Goal: Information Seeking & Learning: Check status

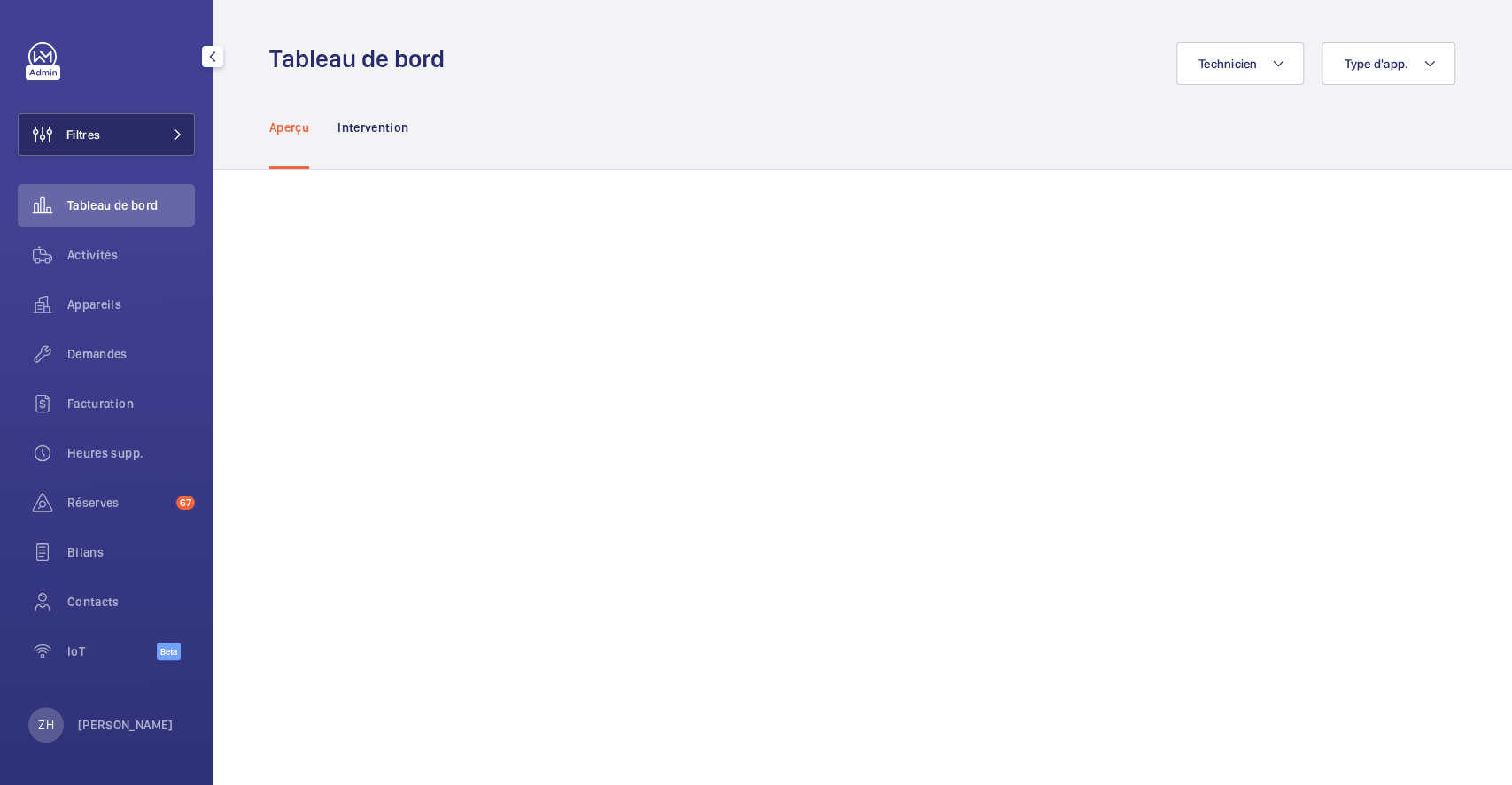
click at [121, 130] on button "Filtres" at bounding box center [106, 134] width 177 height 43
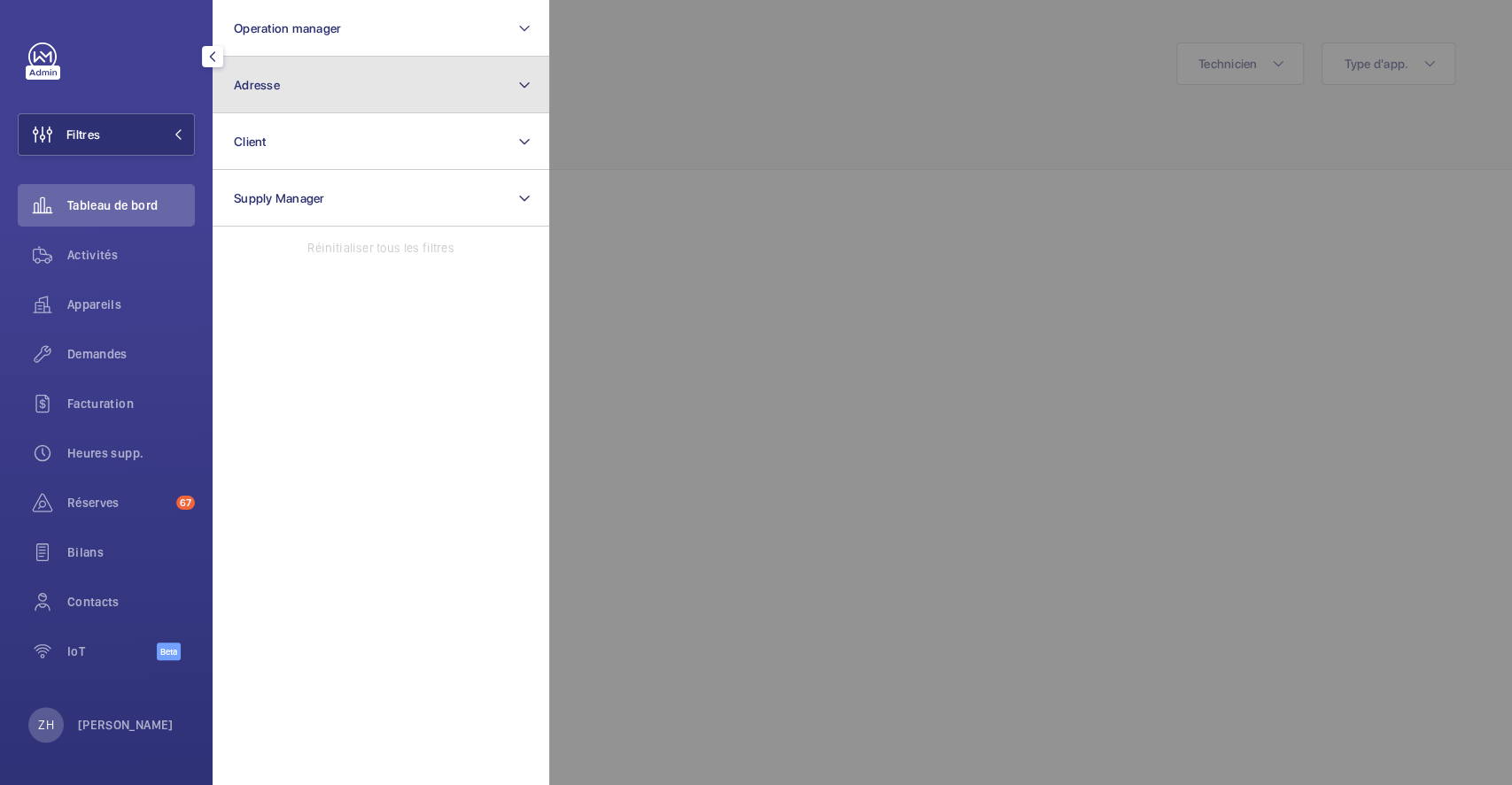
click at [326, 75] on button "Adresse" at bounding box center [381, 85] width 336 height 57
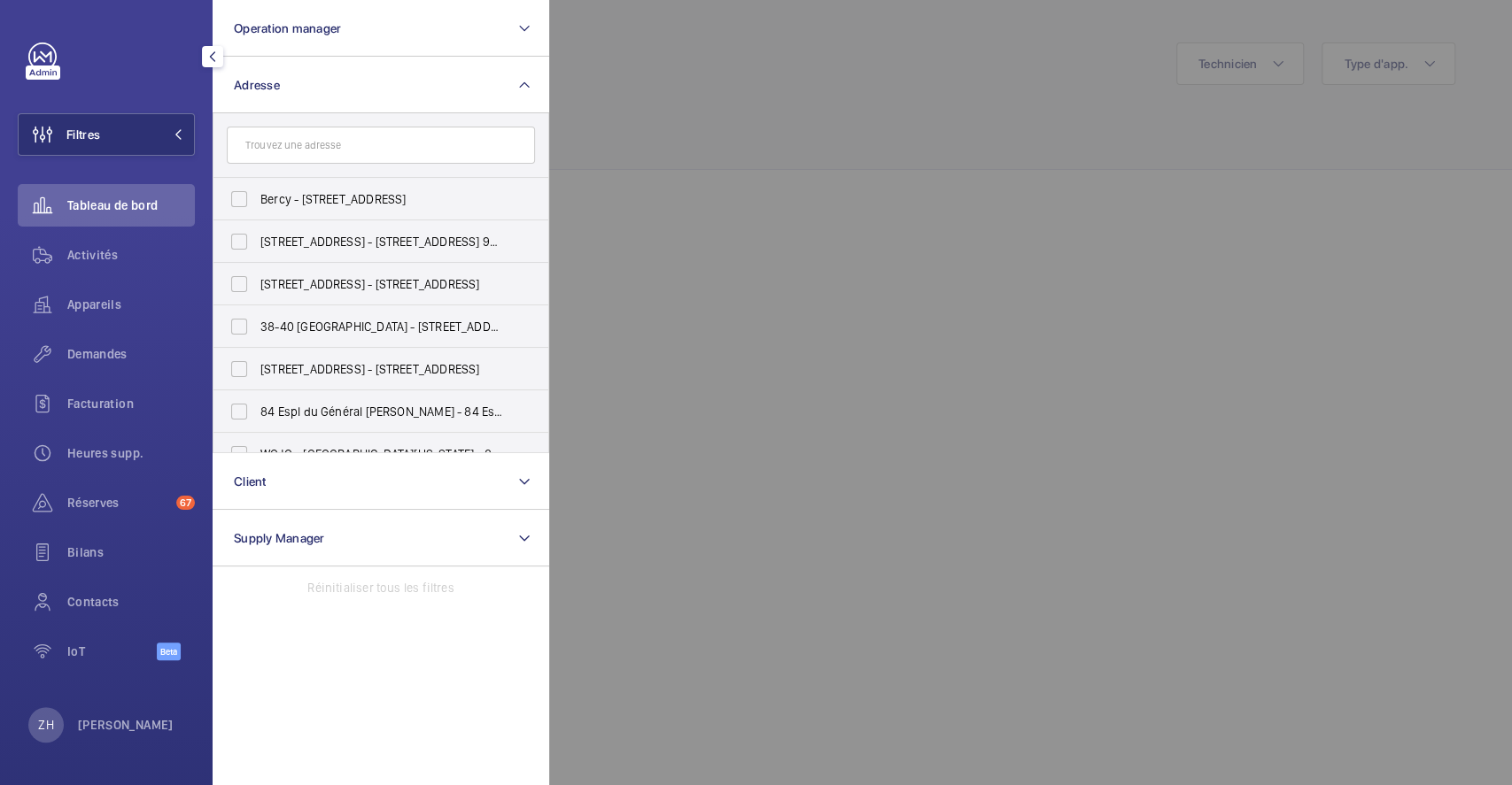
click at [340, 139] on input "text" at bounding box center [380, 145] width 308 height 37
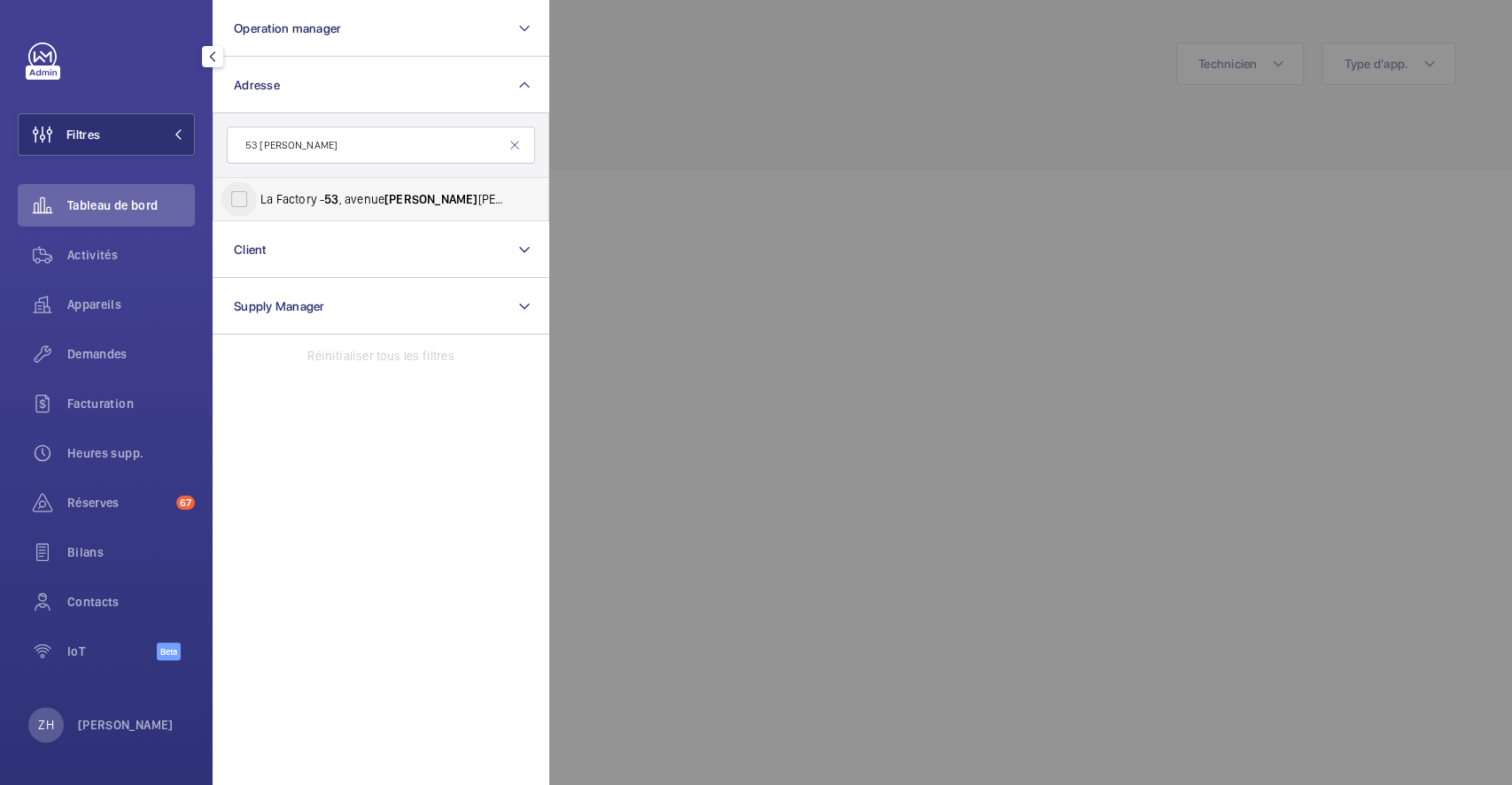
type input "53 emile"
click at [245, 203] on input "La Factory - 53 , avenue Emile Zola, 92100 BOULOGNE-BILLANCOURT, BOULOGNE-BILLA…" at bounding box center [239, 199] width 36 height 36
checkbox input "true"
click at [1260, 203] on div at bounding box center [1305, 392] width 1512 height 785
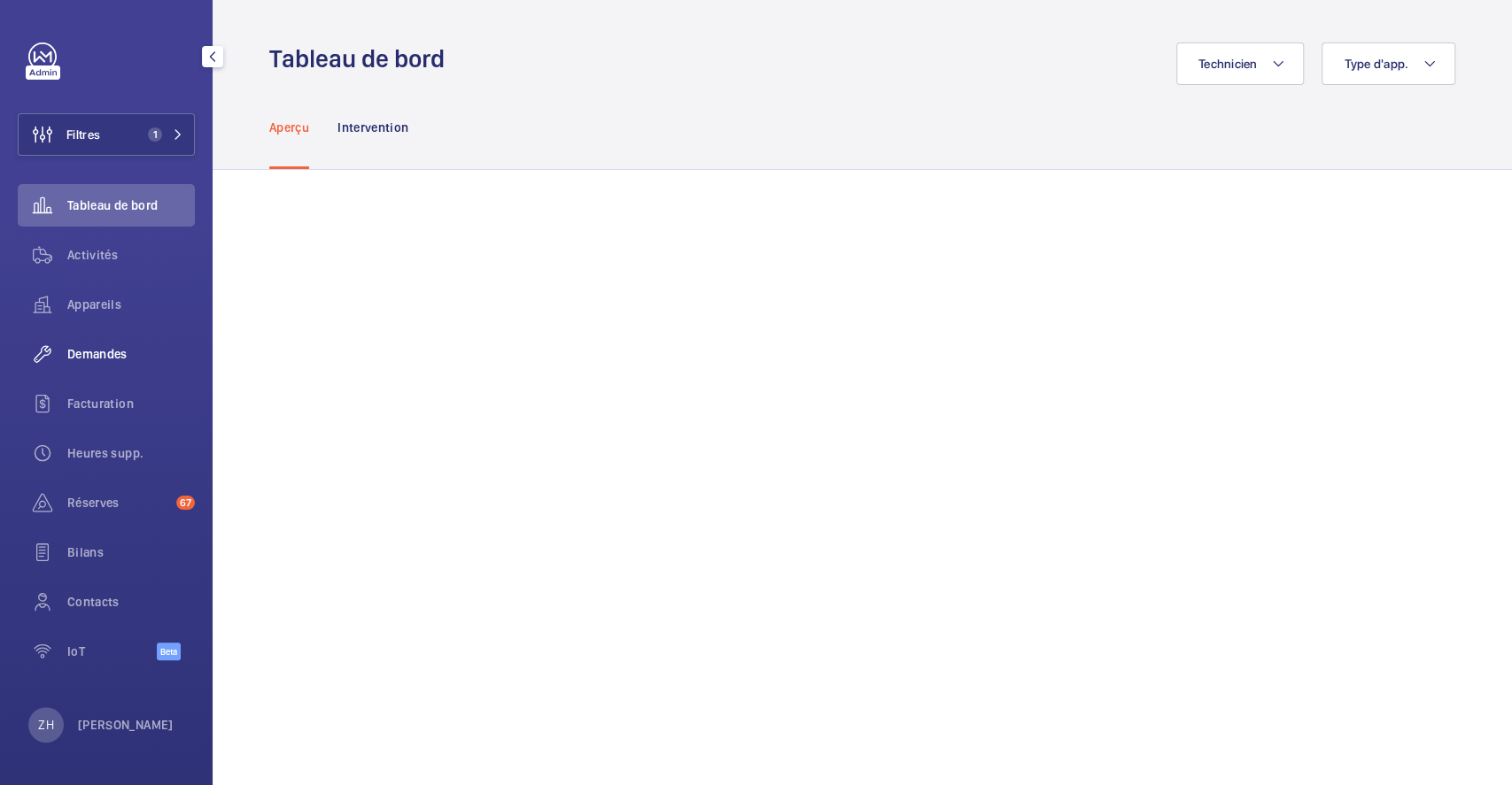
click at [88, 344] on div "Demandes" at bounding box center [106, 354] width 177 height 43
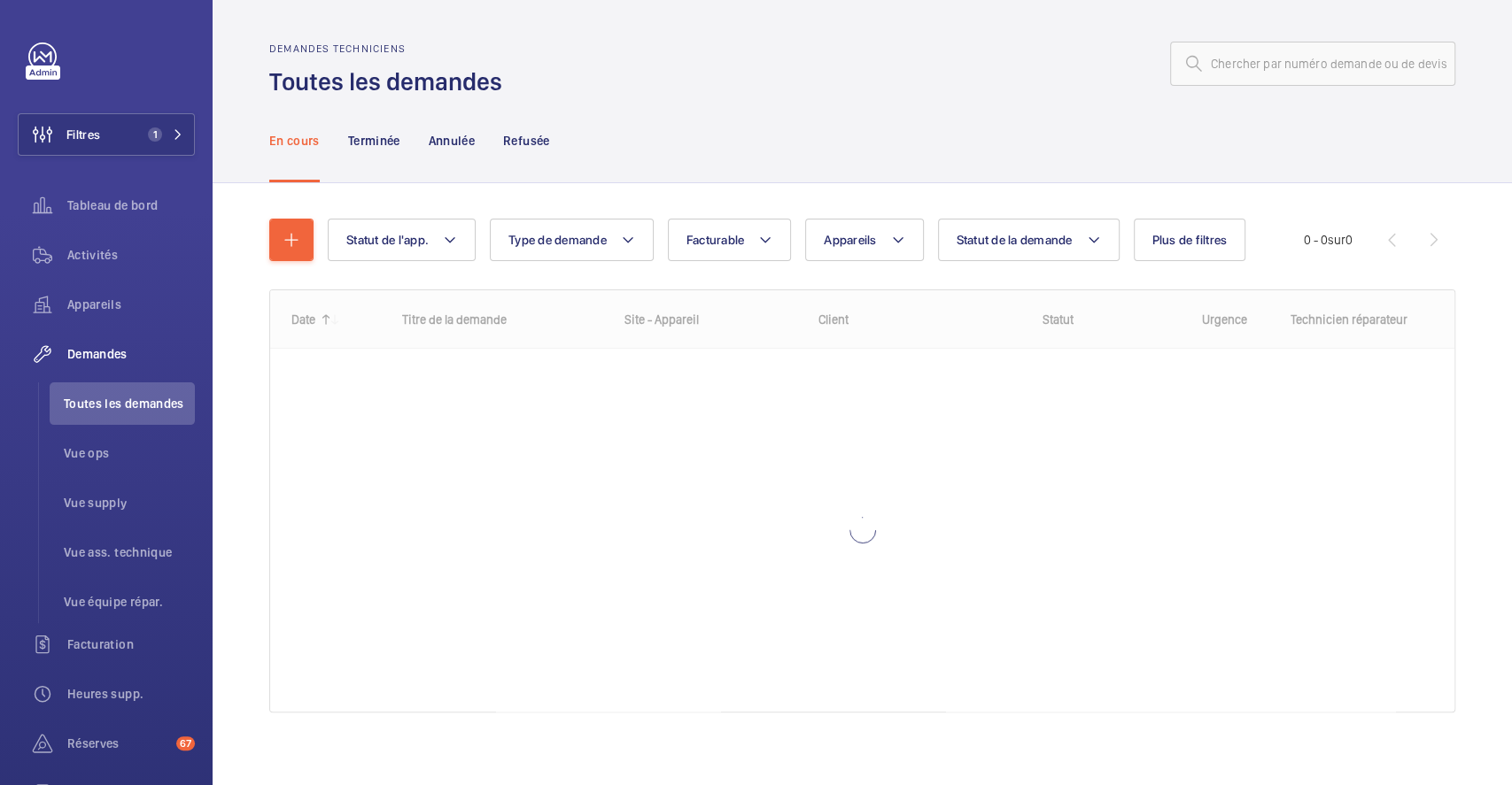
scroll to position [13, 0]
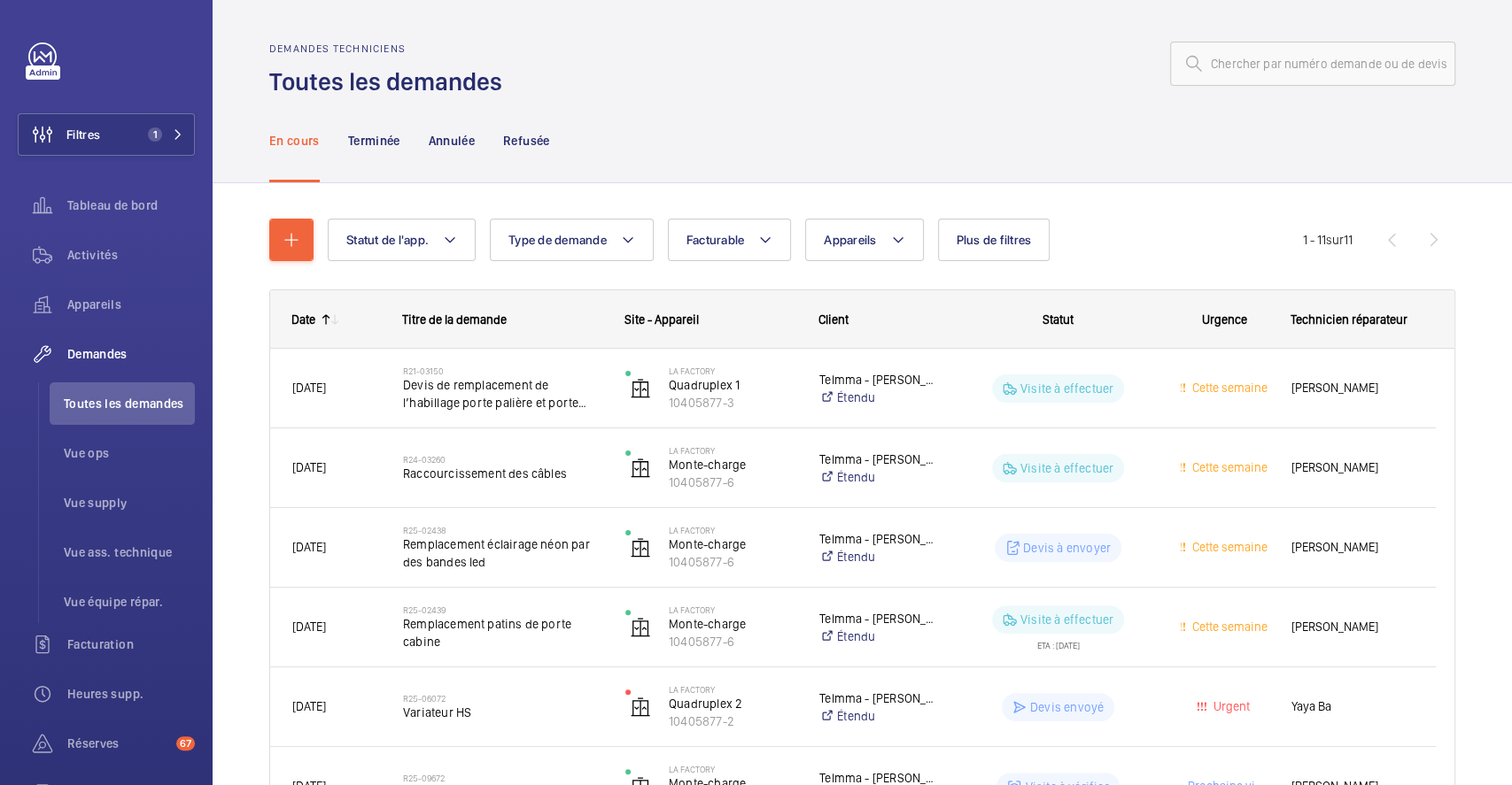
drag, startPoint x: 378, startPoint y: 132, endPoint x: 521, endPoint y: 193, distance: 155.5
click at [378, 132] on p "Terminée" at bounding box center [374, 140] width 52 height 17
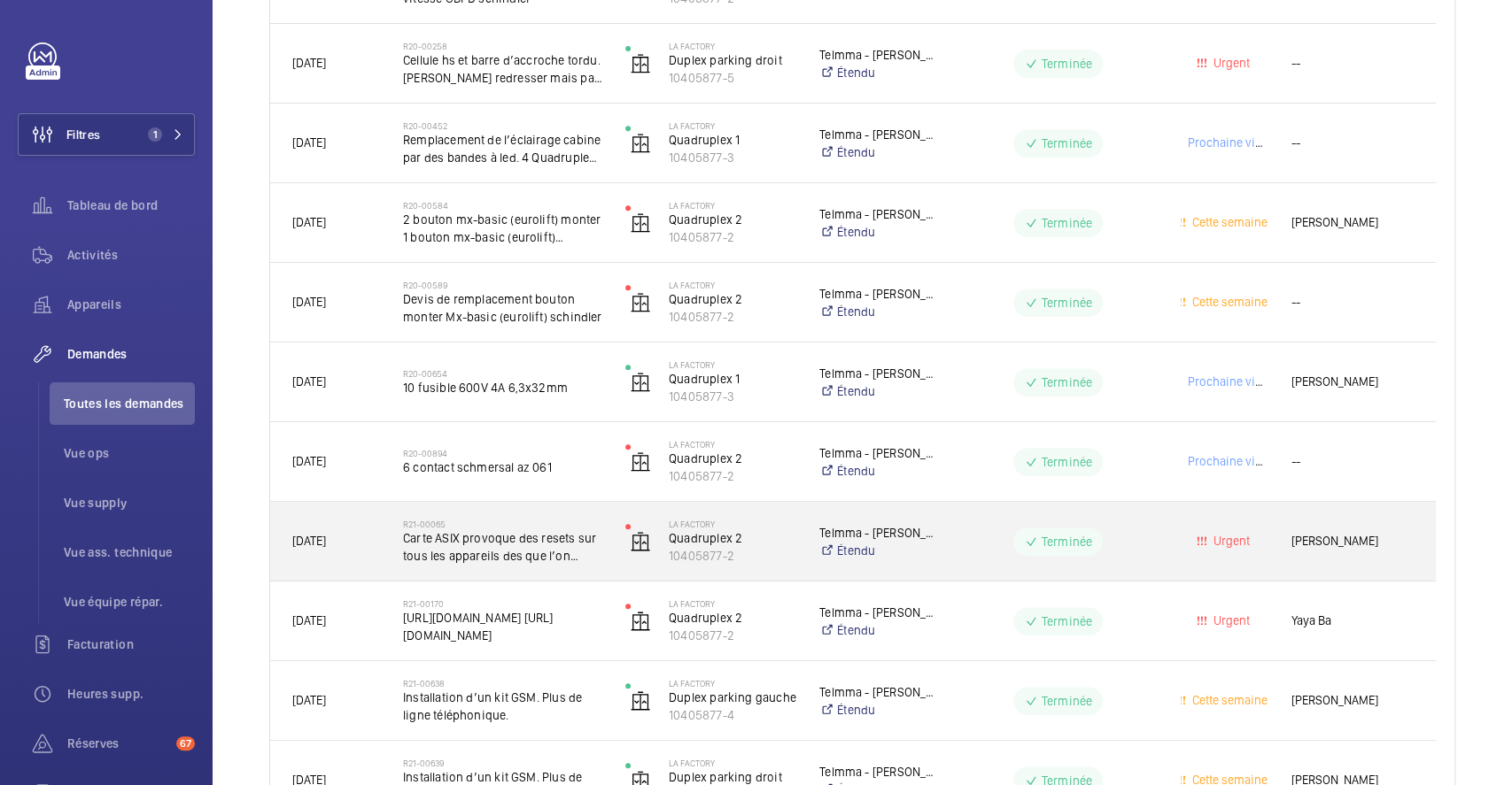
scroll to position [602, 0]
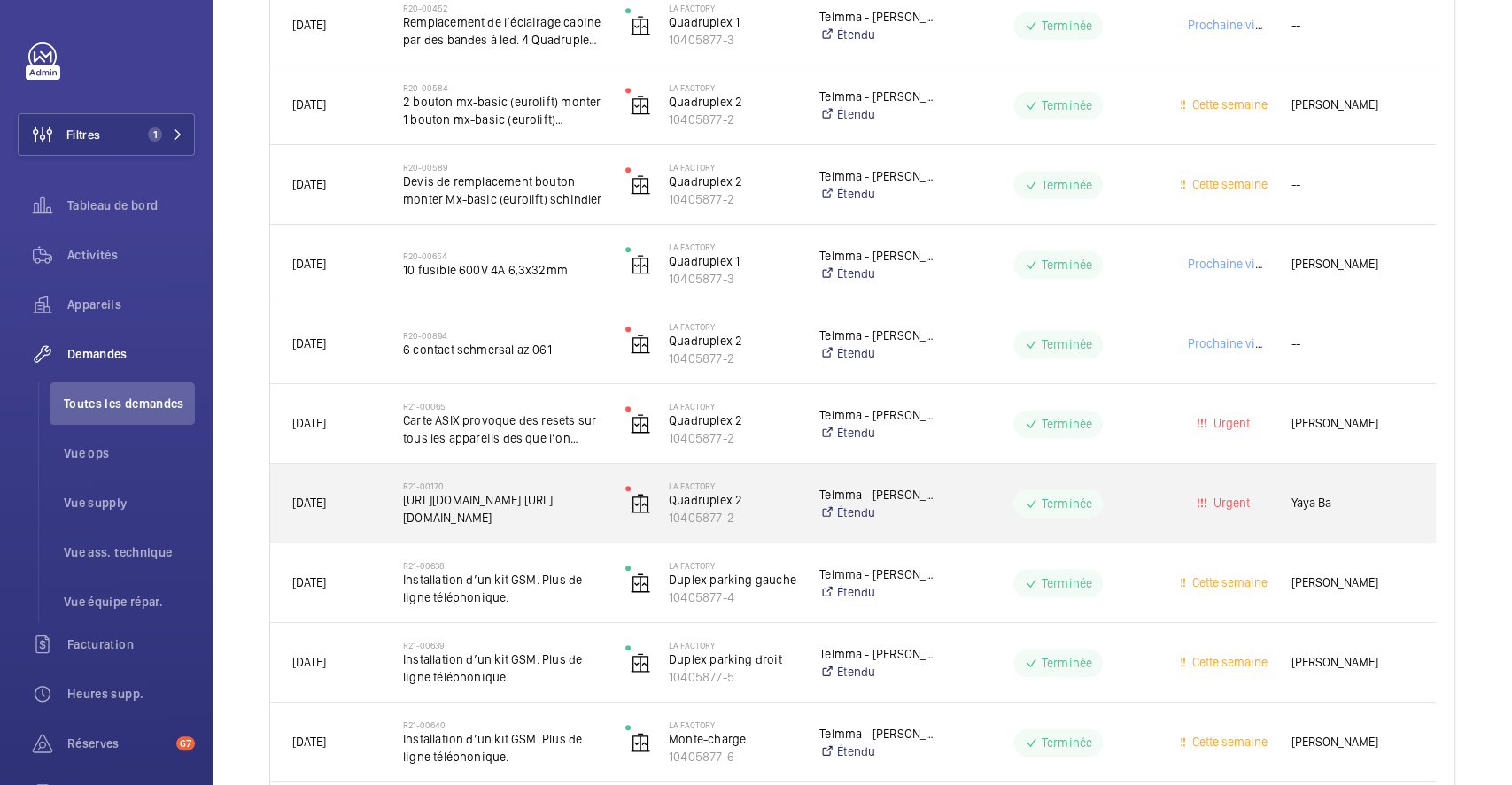
click at [602, 528] on div "R21-00170 https://www.elevatorshop.de/de/platine-gcion-360q-571010116.html http…" at bounding box center [492, 504] width 220 height 80
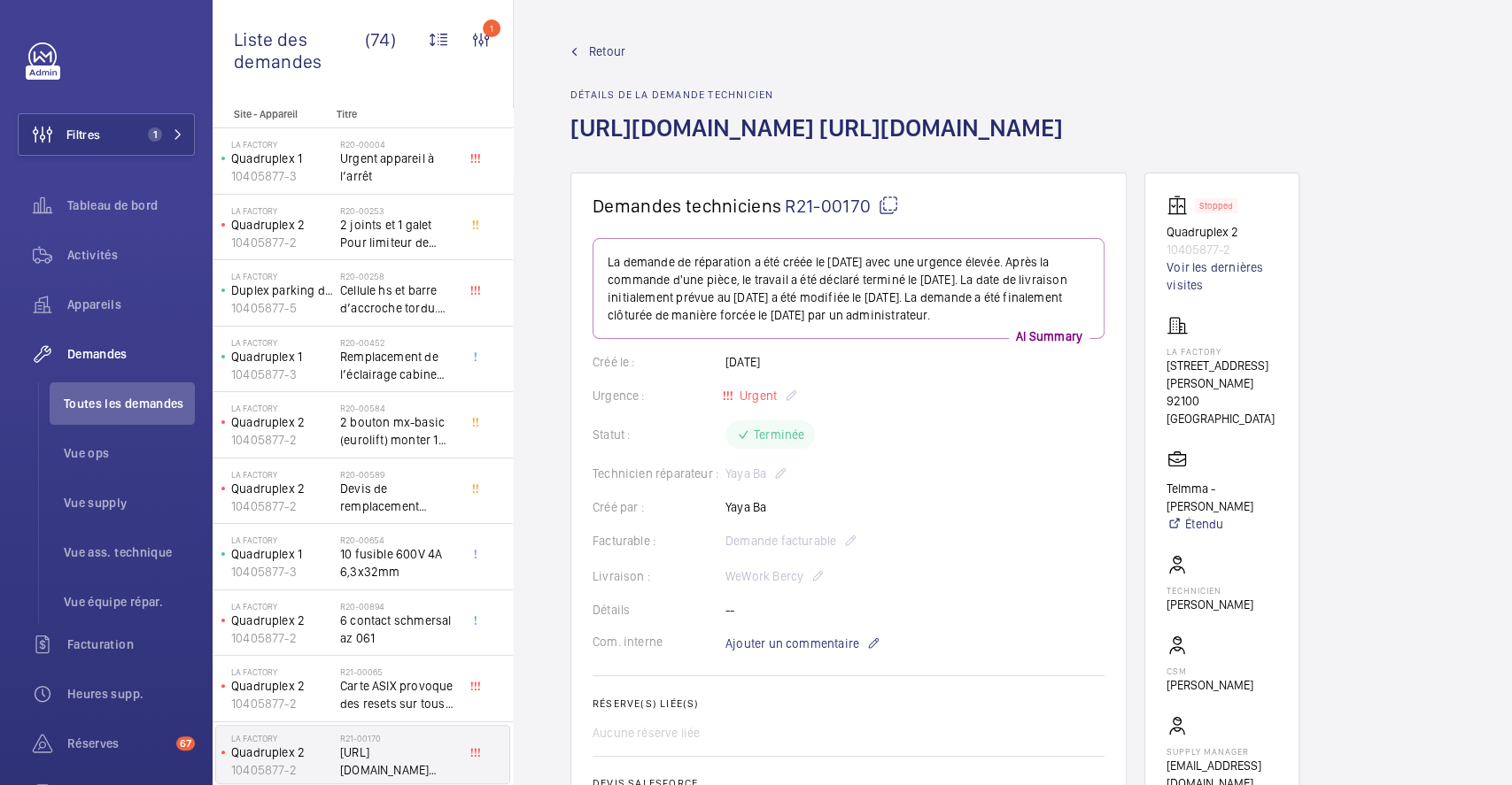
click at [610, 46] on span "Retour" at bounding box center [607, 51] width 37 height 17
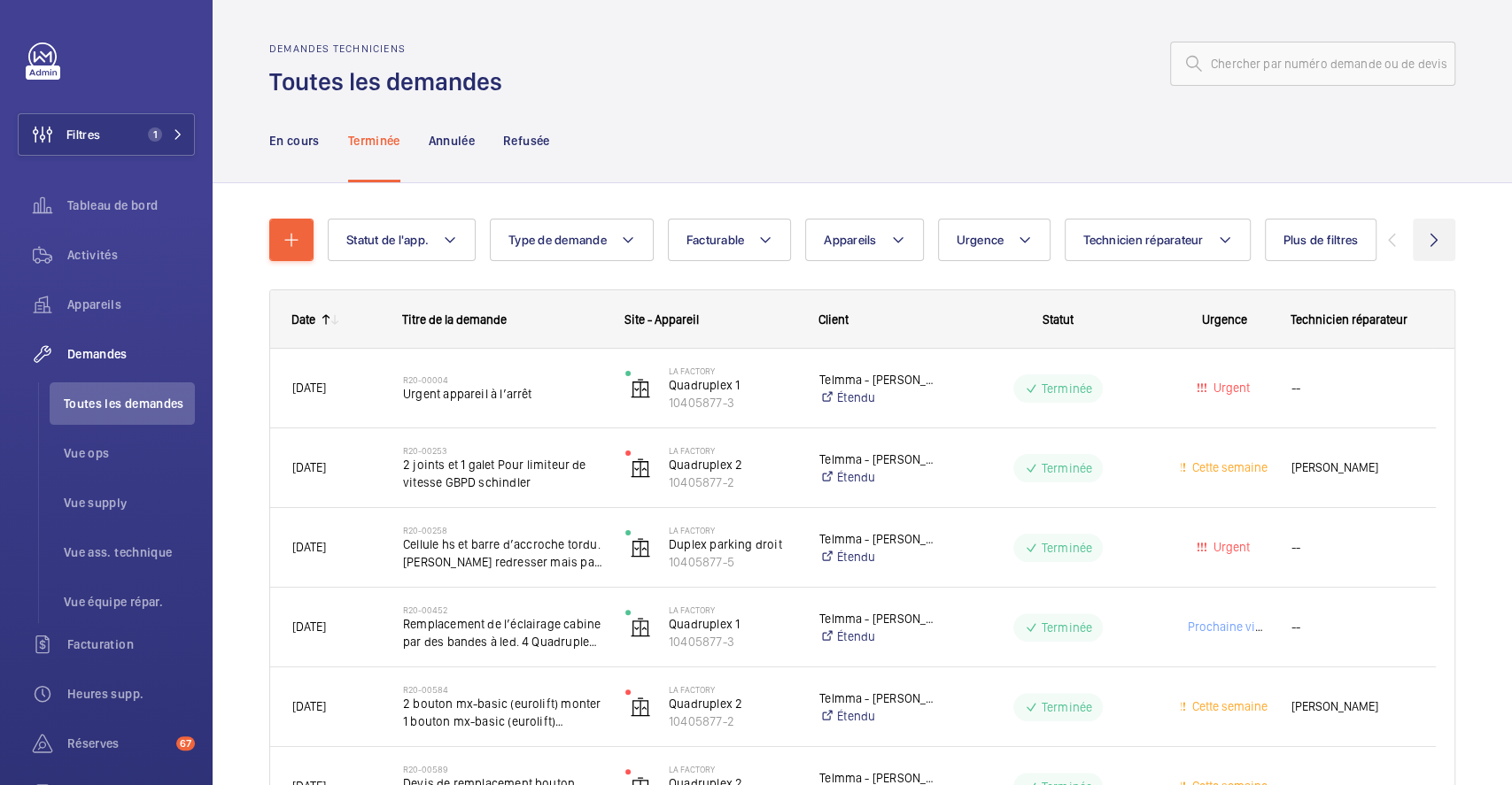
click at [1416, 249] on wm-front-icon-button at bounding box center [1433, 239] width 43 height 43
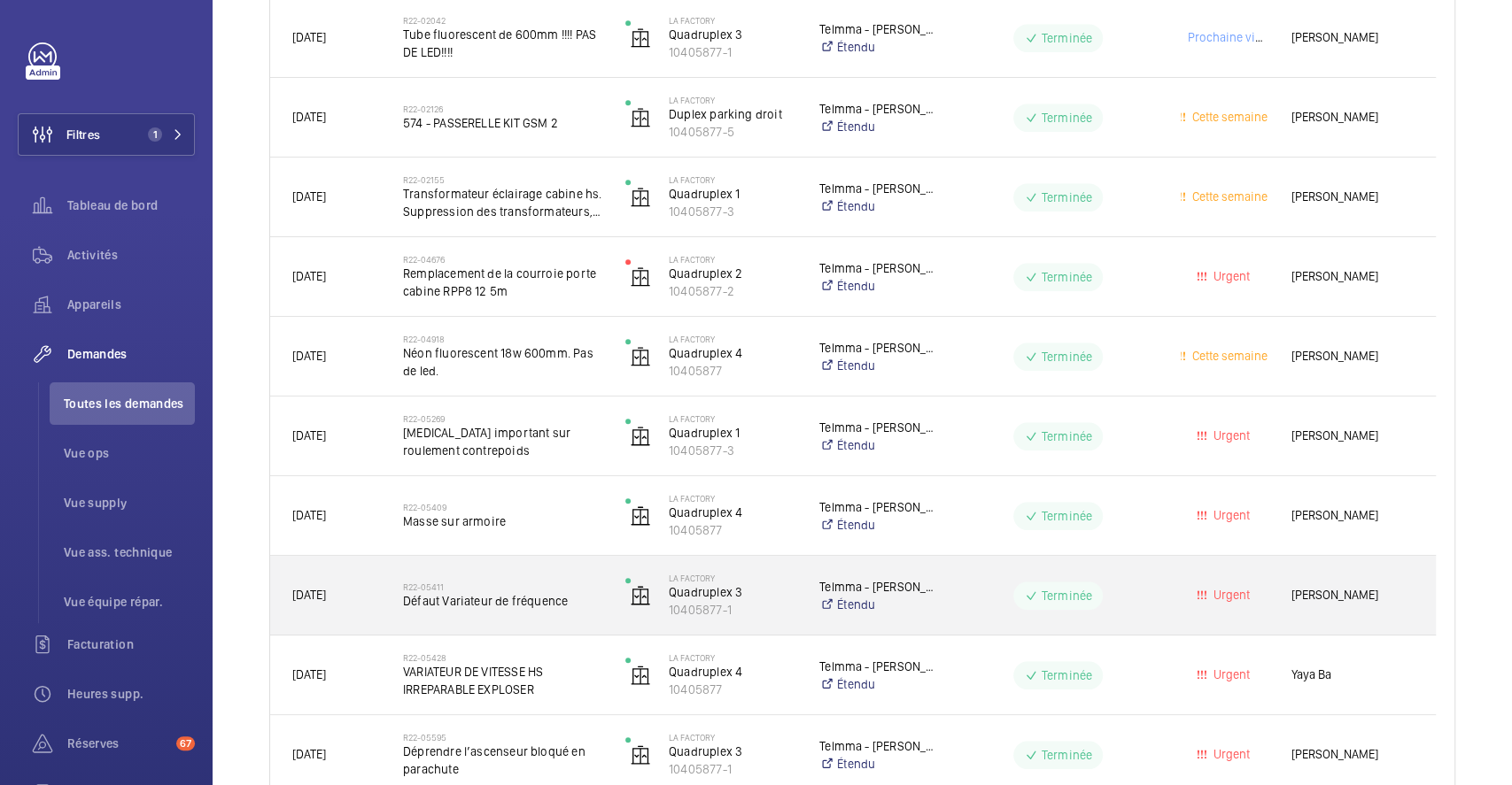
scroll to position [708, 0]
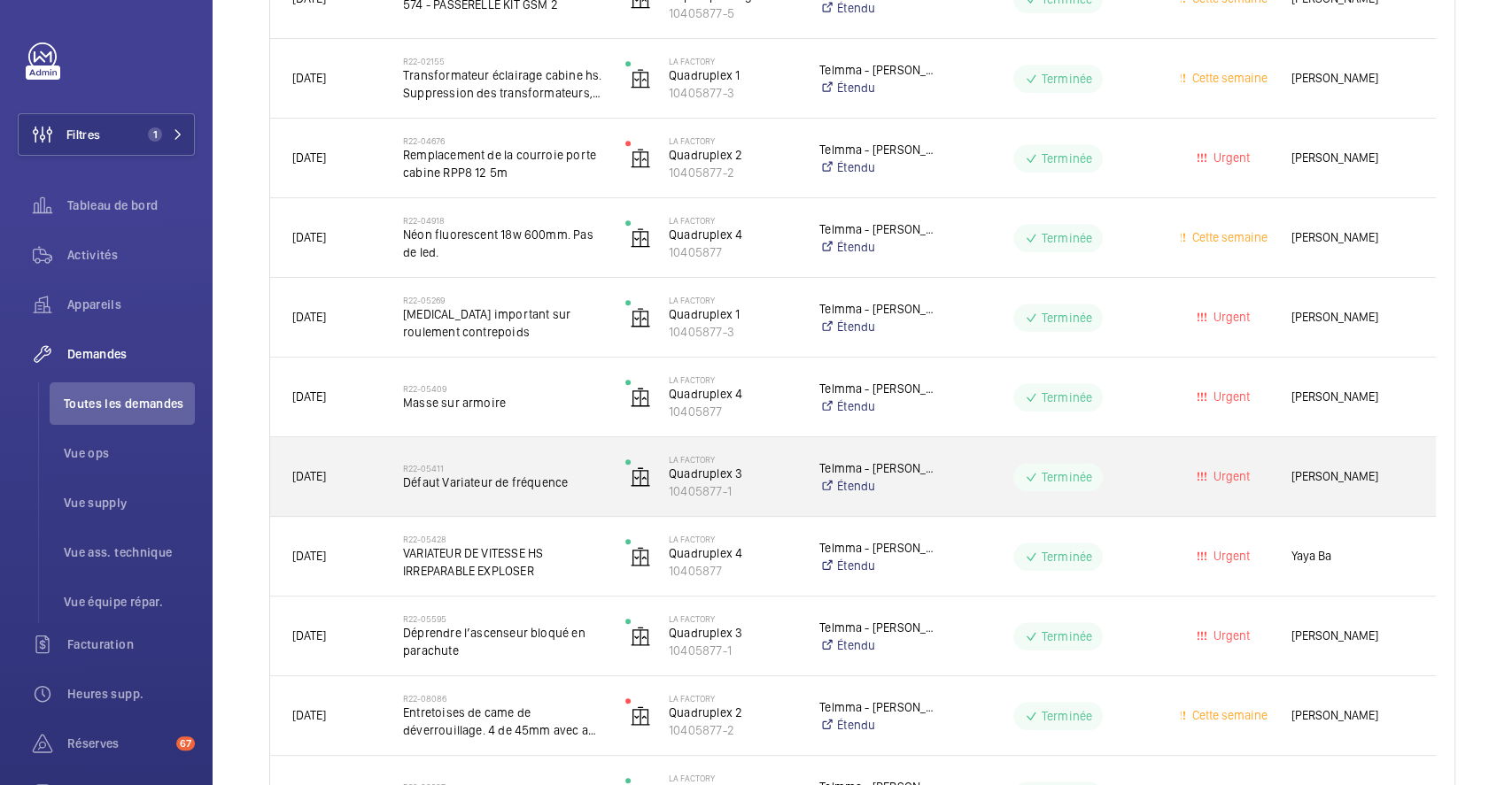
click at [542, 455] on div "R22-05411 Défaut Variateur de fréquence" at bounding box center [503, 477] width 199 height 51
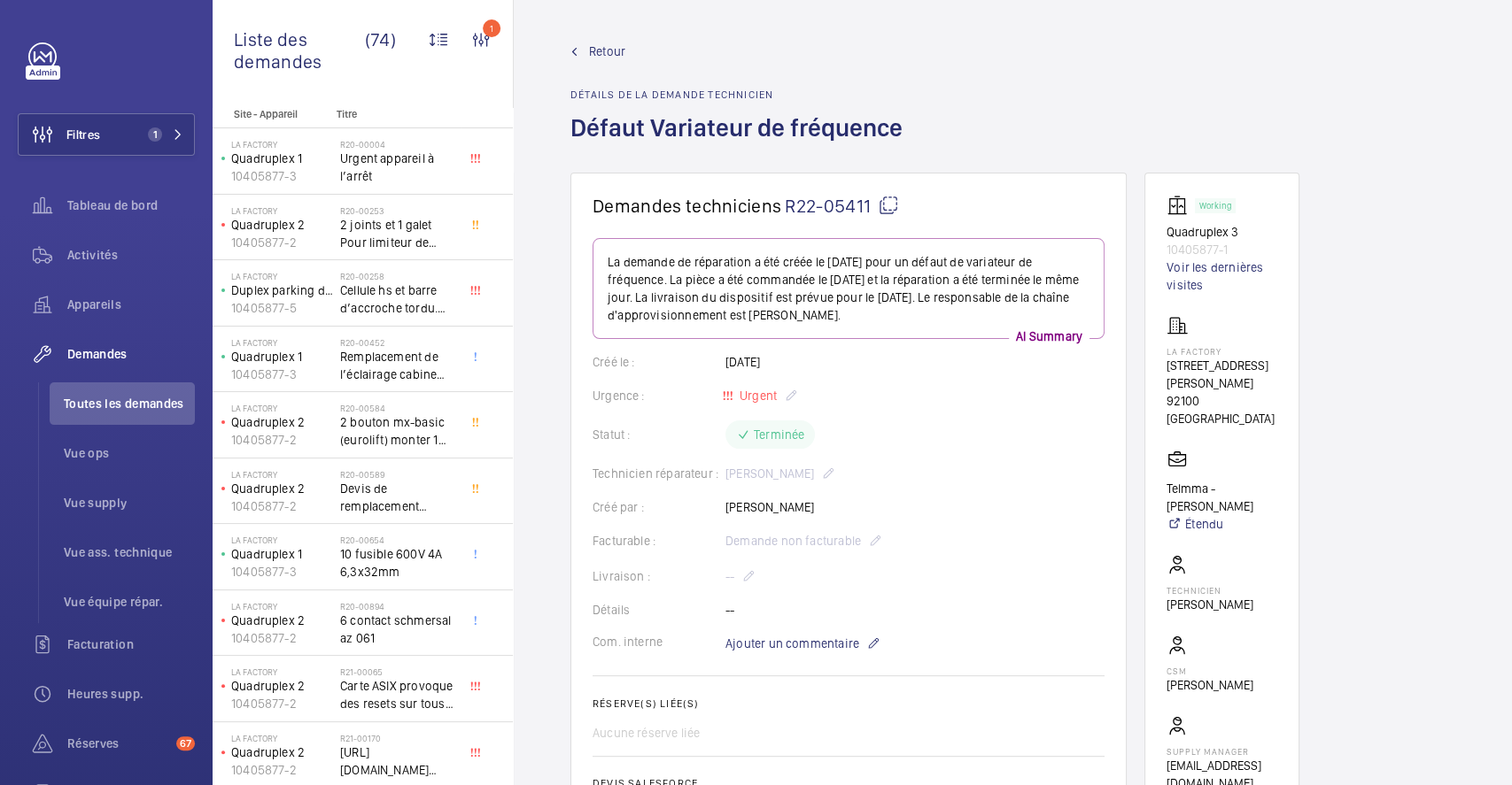
click at [605, 43] on span "Retour" at bounding box center [607, 51] width 37 height 17
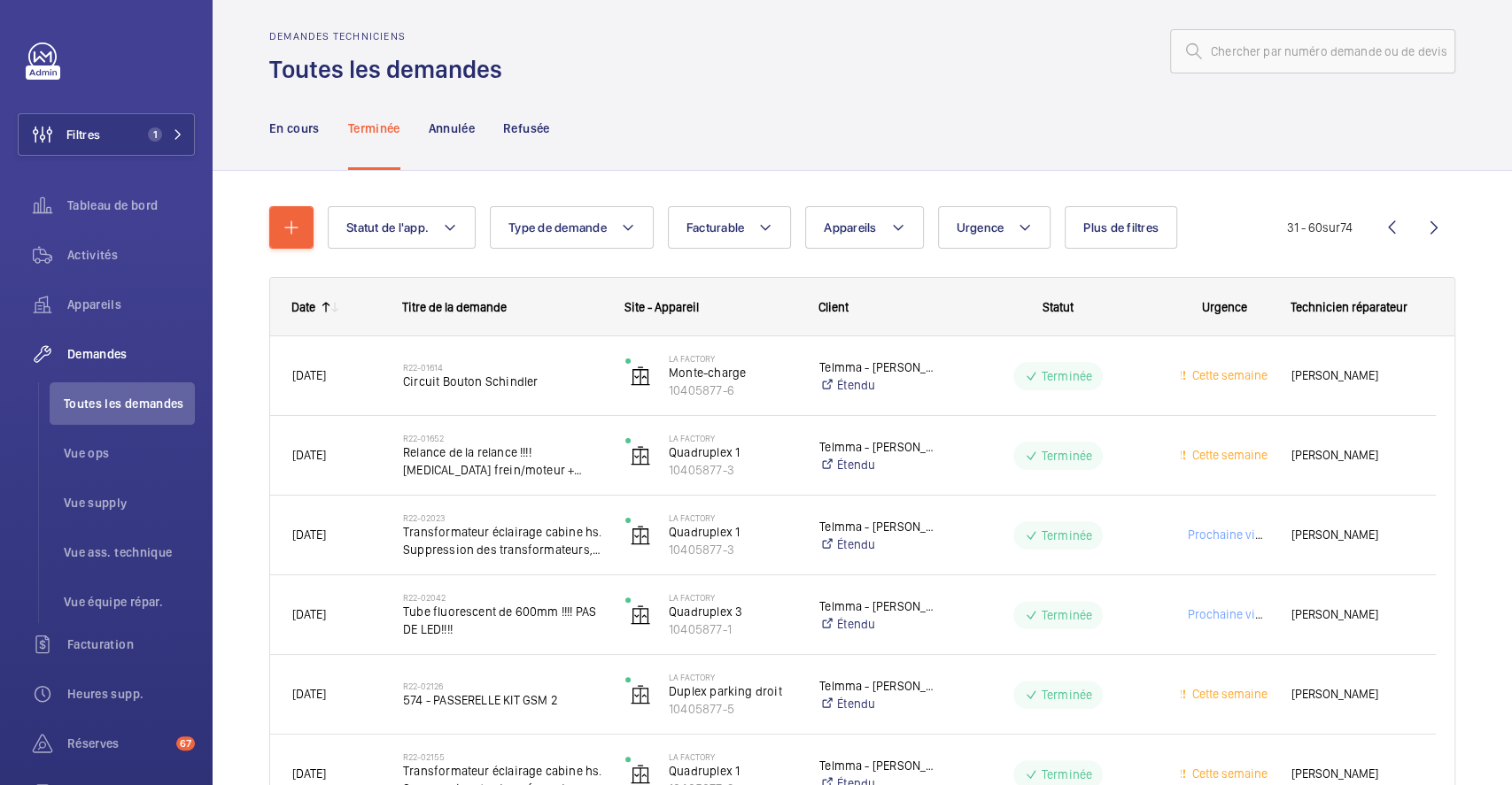
scroll to position [602, 0]
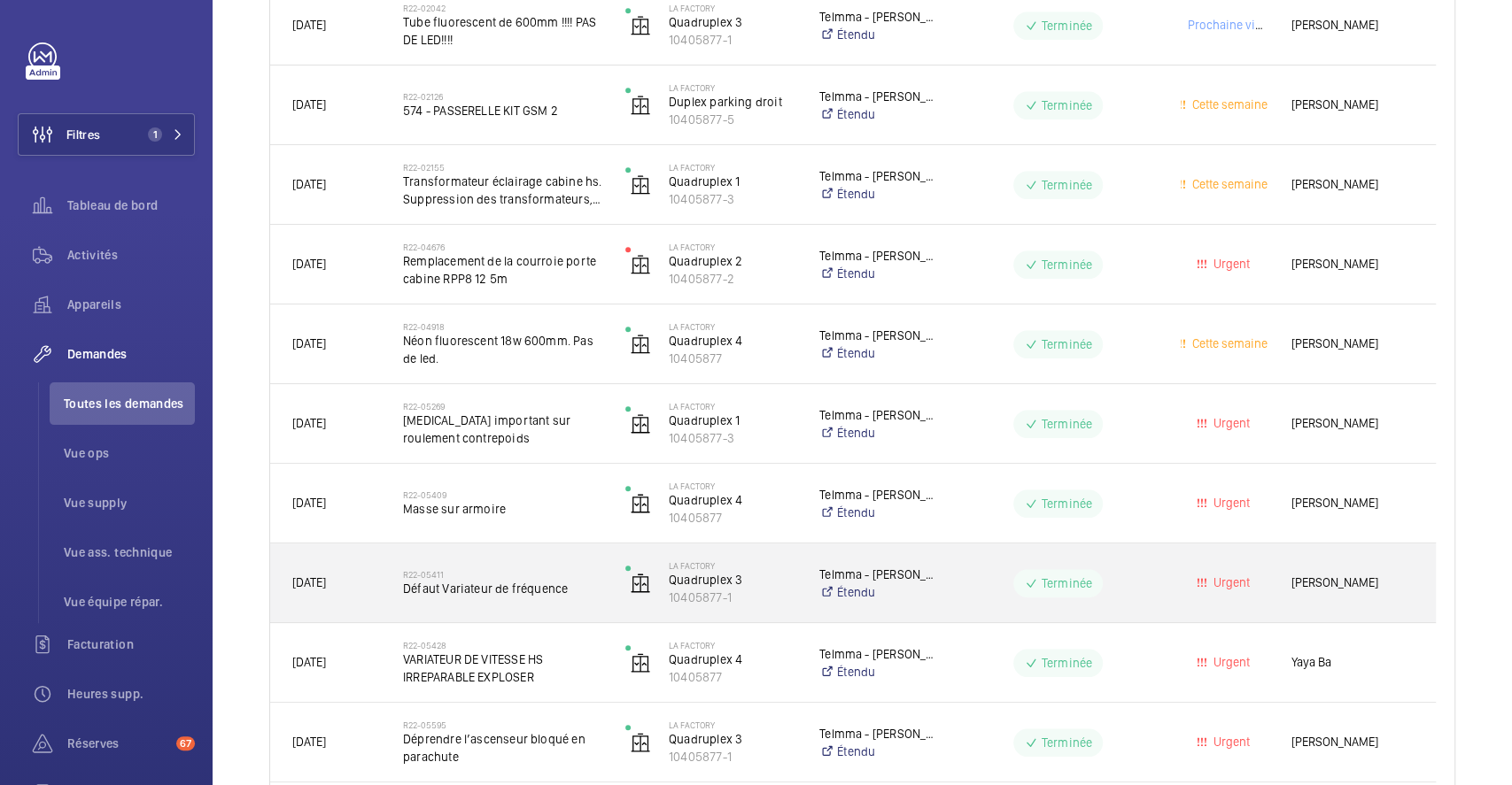
click at [558, 566] on div "R22-05411 Défaut Variateur de fréquence" at bounding box center [503, 583] width 199 height 51
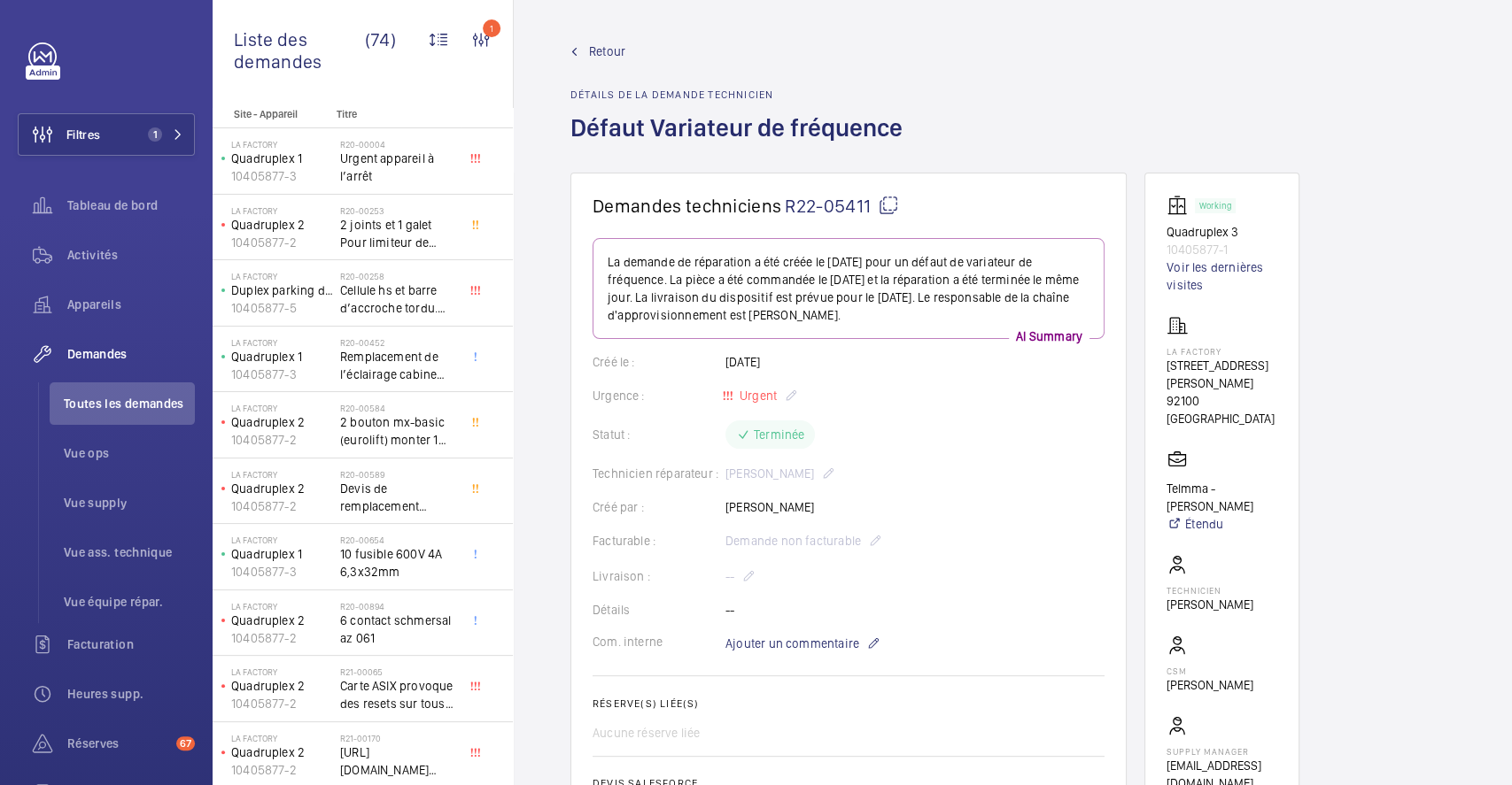
click at [610, 50] on span "Retour" at bounding box center [607, 51] width 37 height 17
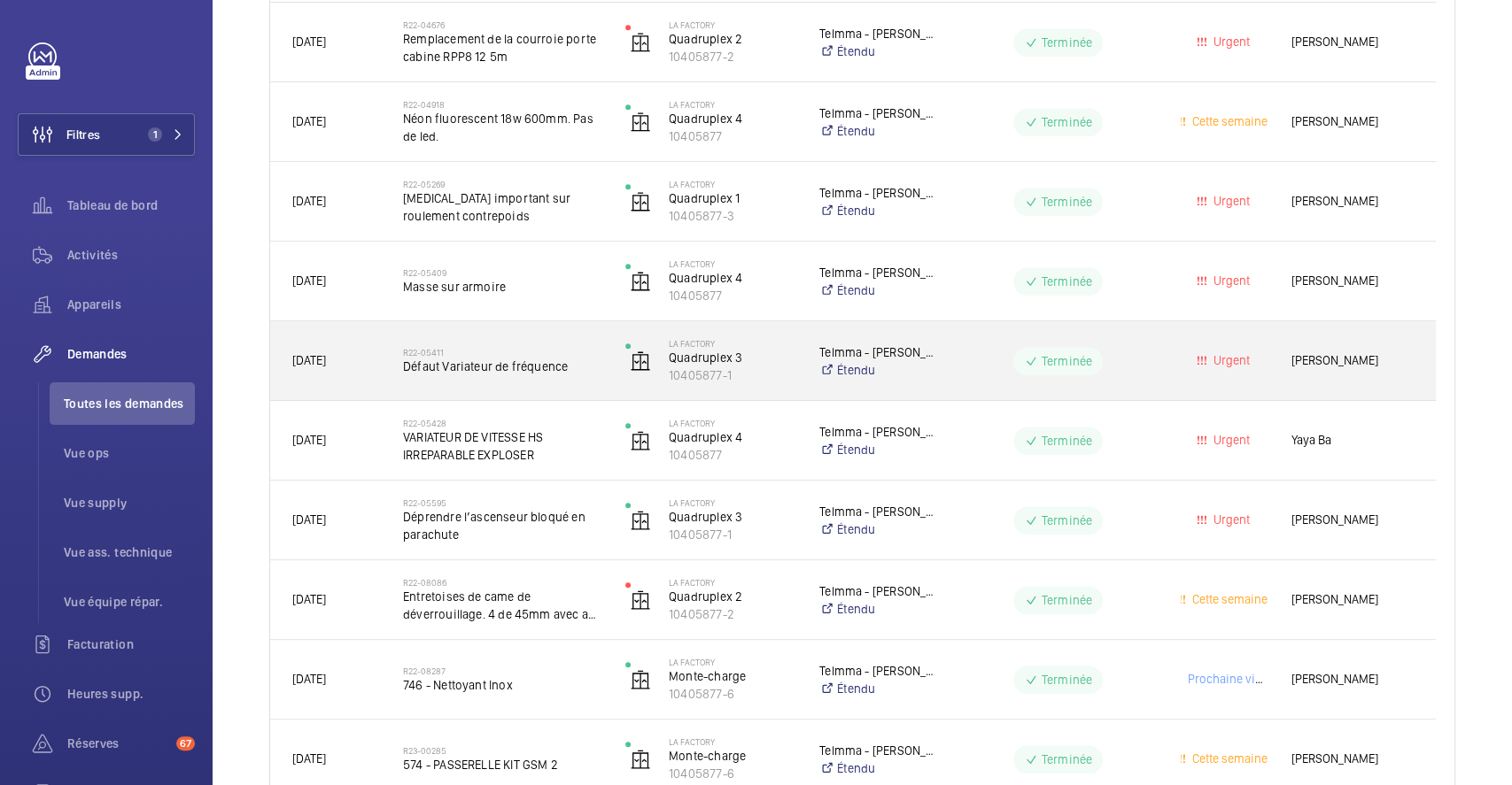
scroll to position [826, 0]
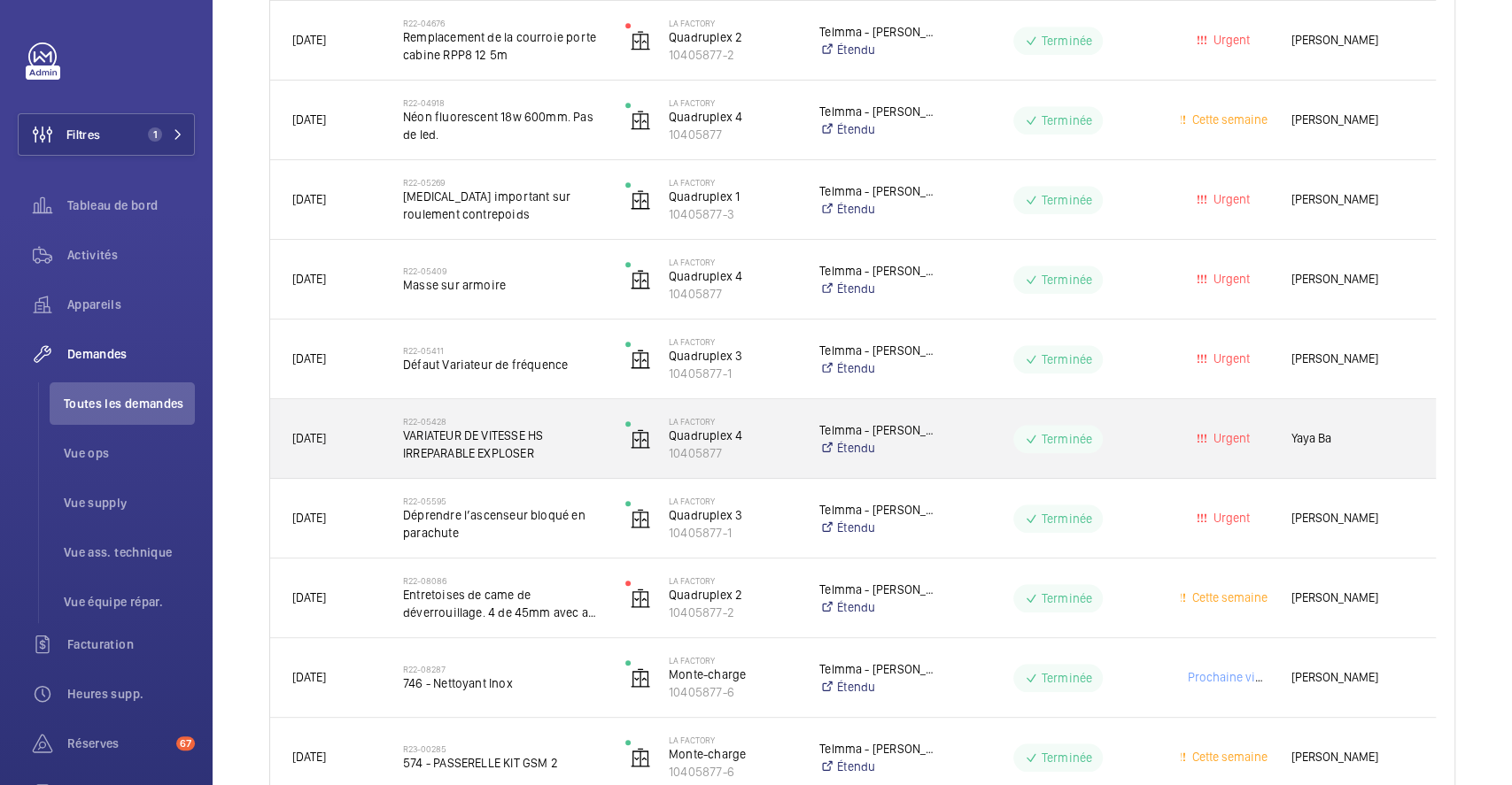
click at [590, 417] on h2 "R22-05428" at bounding box center [503, 421] width 199 height 11
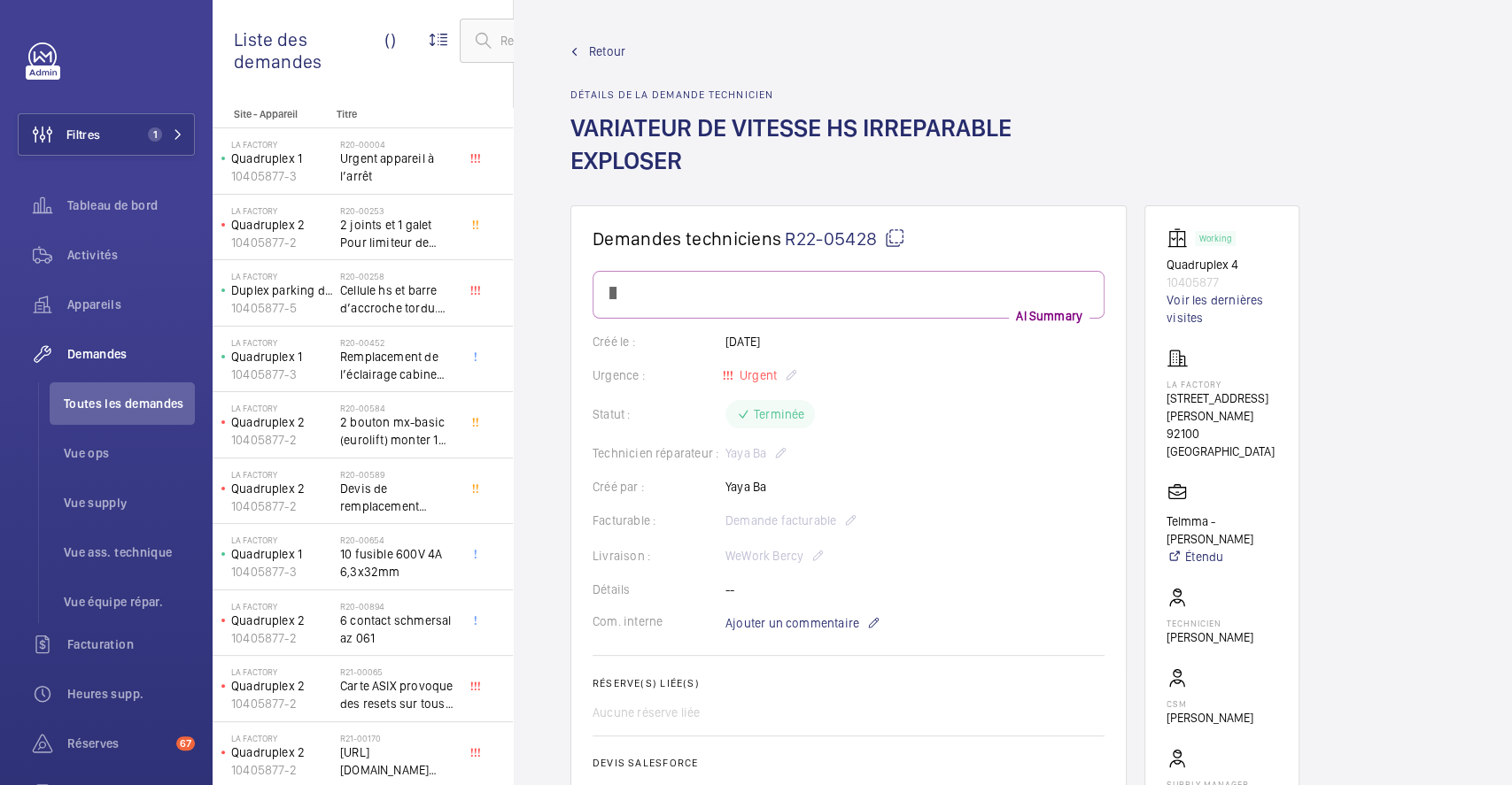
scroll to position [236, 0]
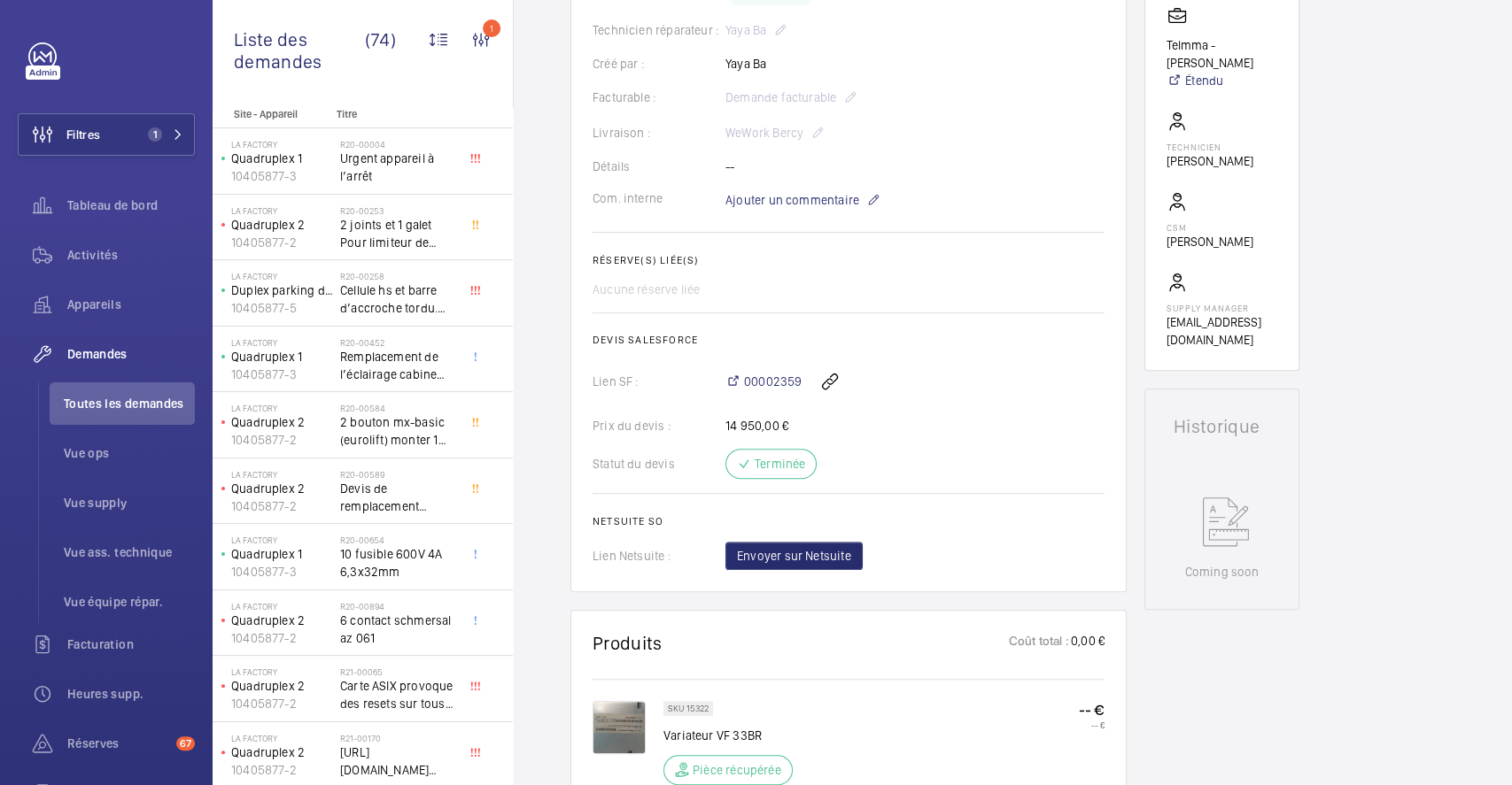
scroll to position [589, 0]
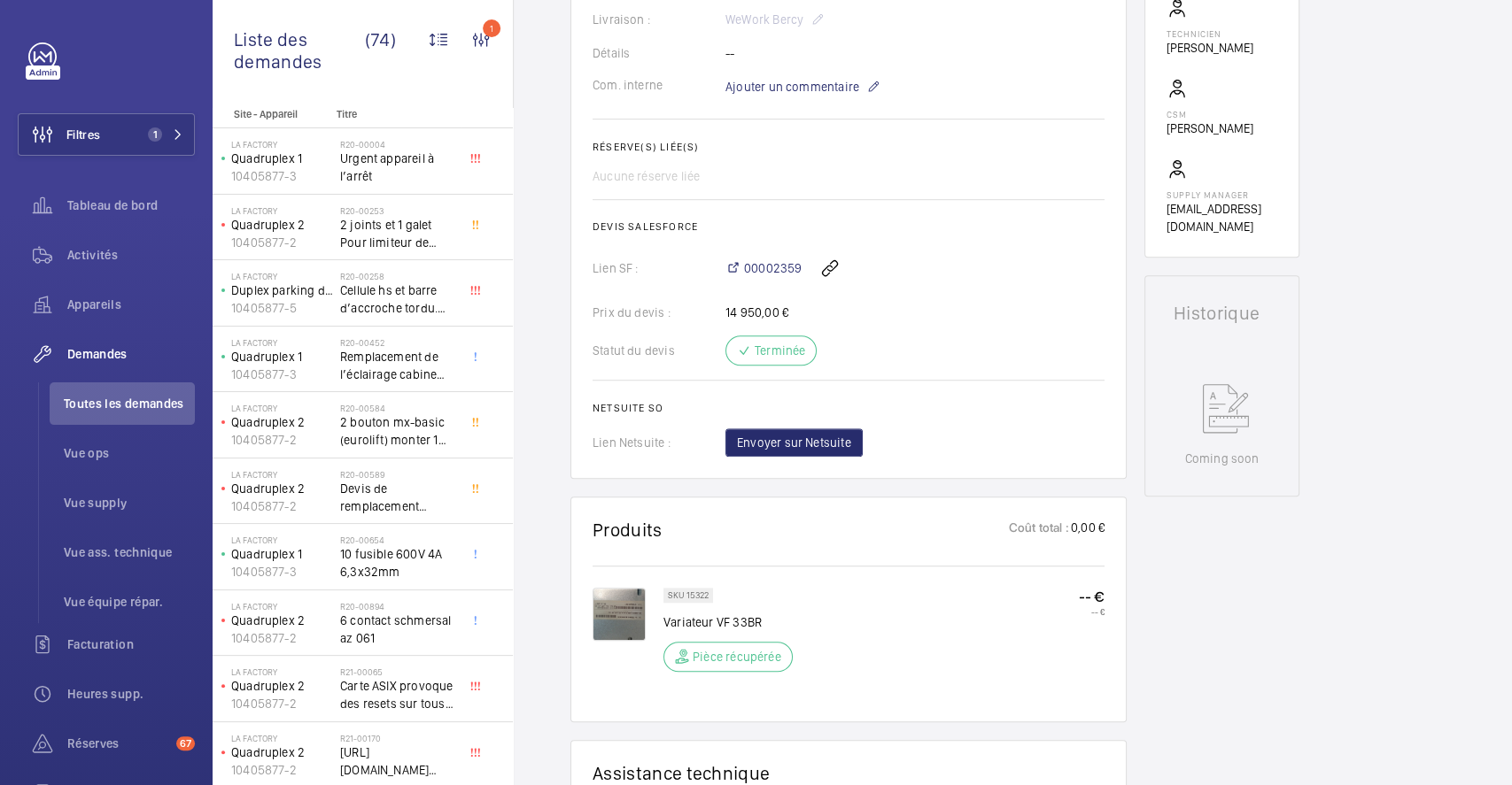
click at [630, 611] on img at bounding box center [619, 614] width 53 height 53
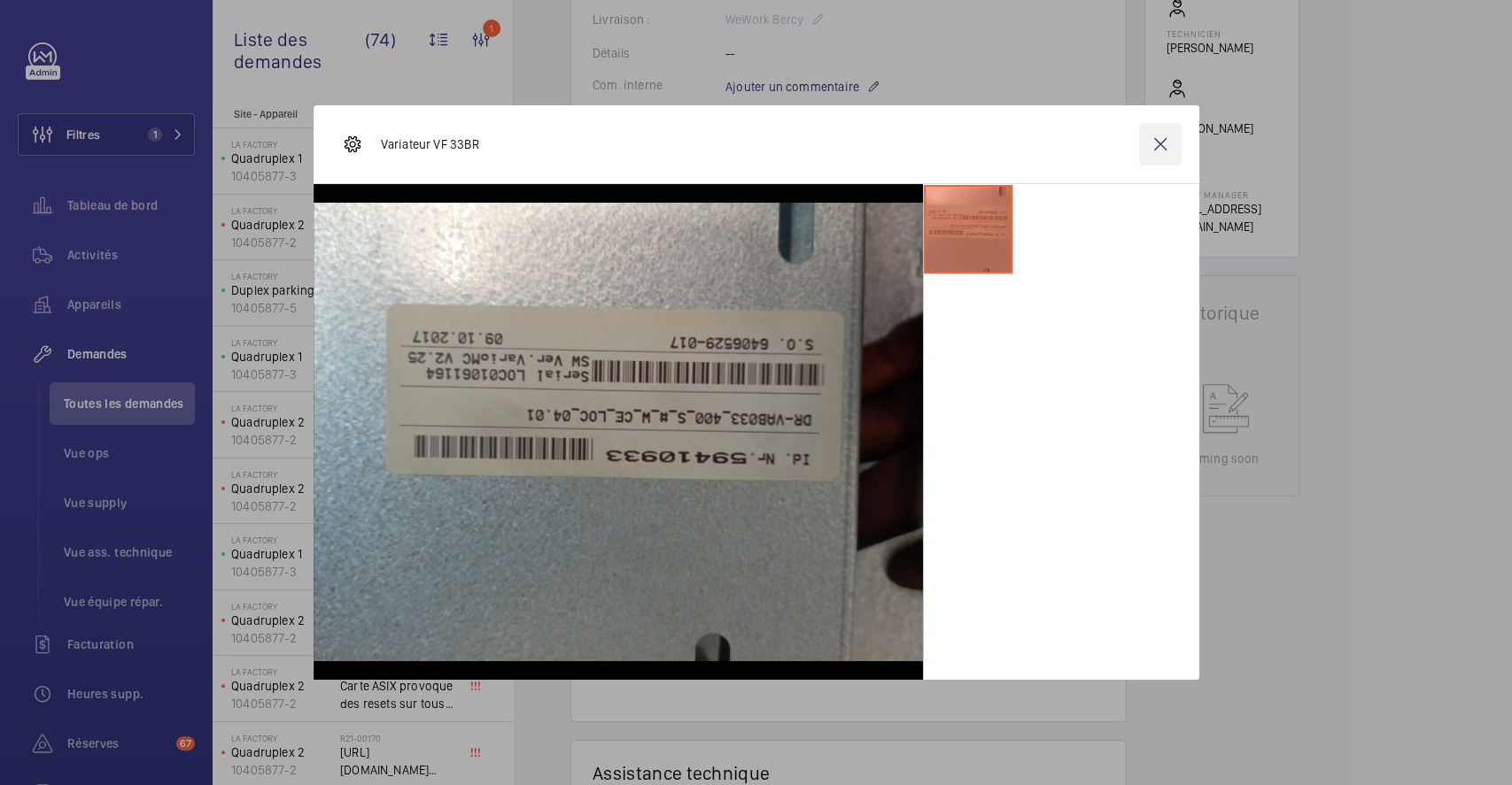
click at [1154, 131] on wm-front-icon-button at bounding box center [1160, 144] width 43 height 43
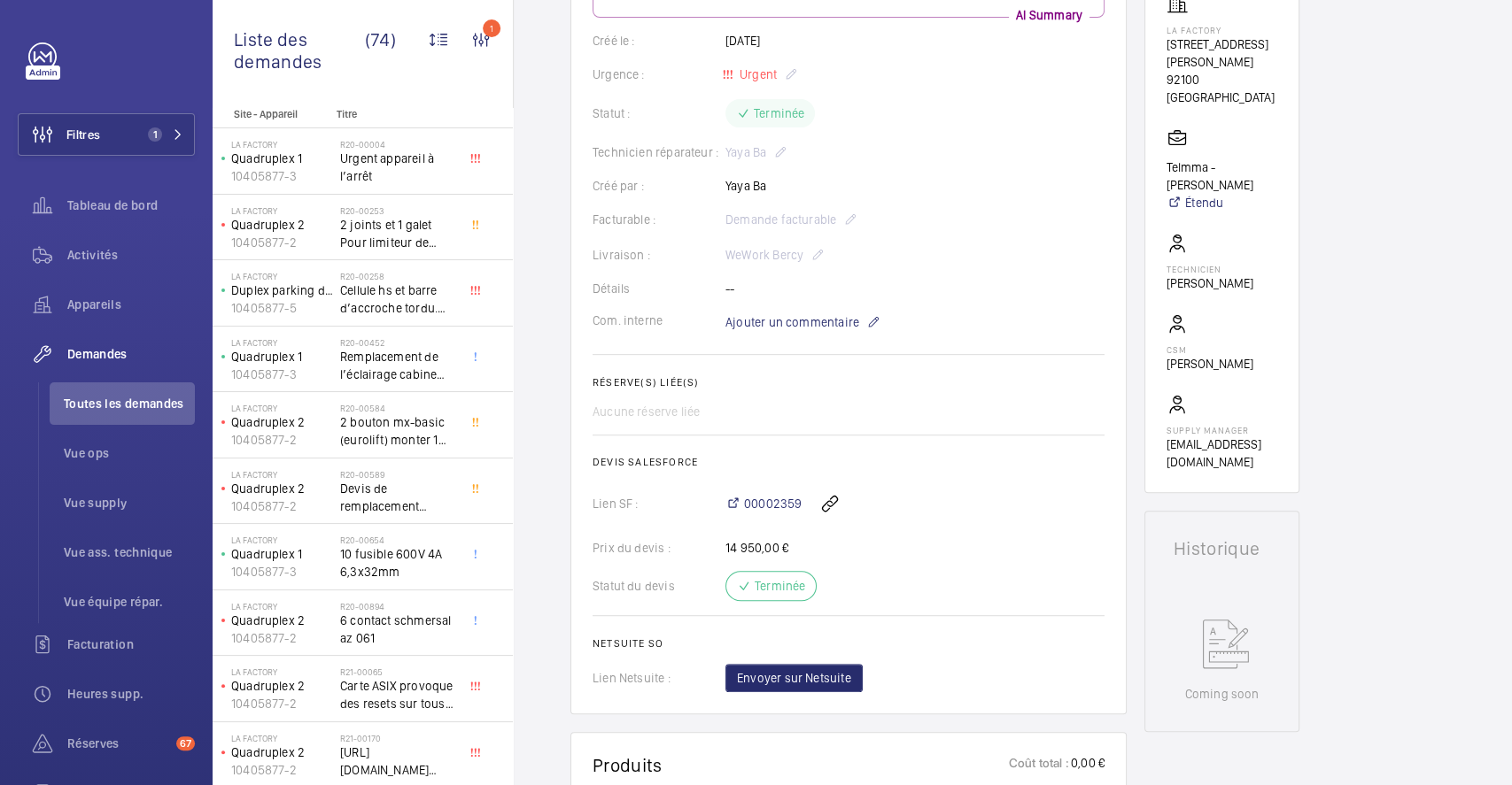
scroll to position [708, 0]
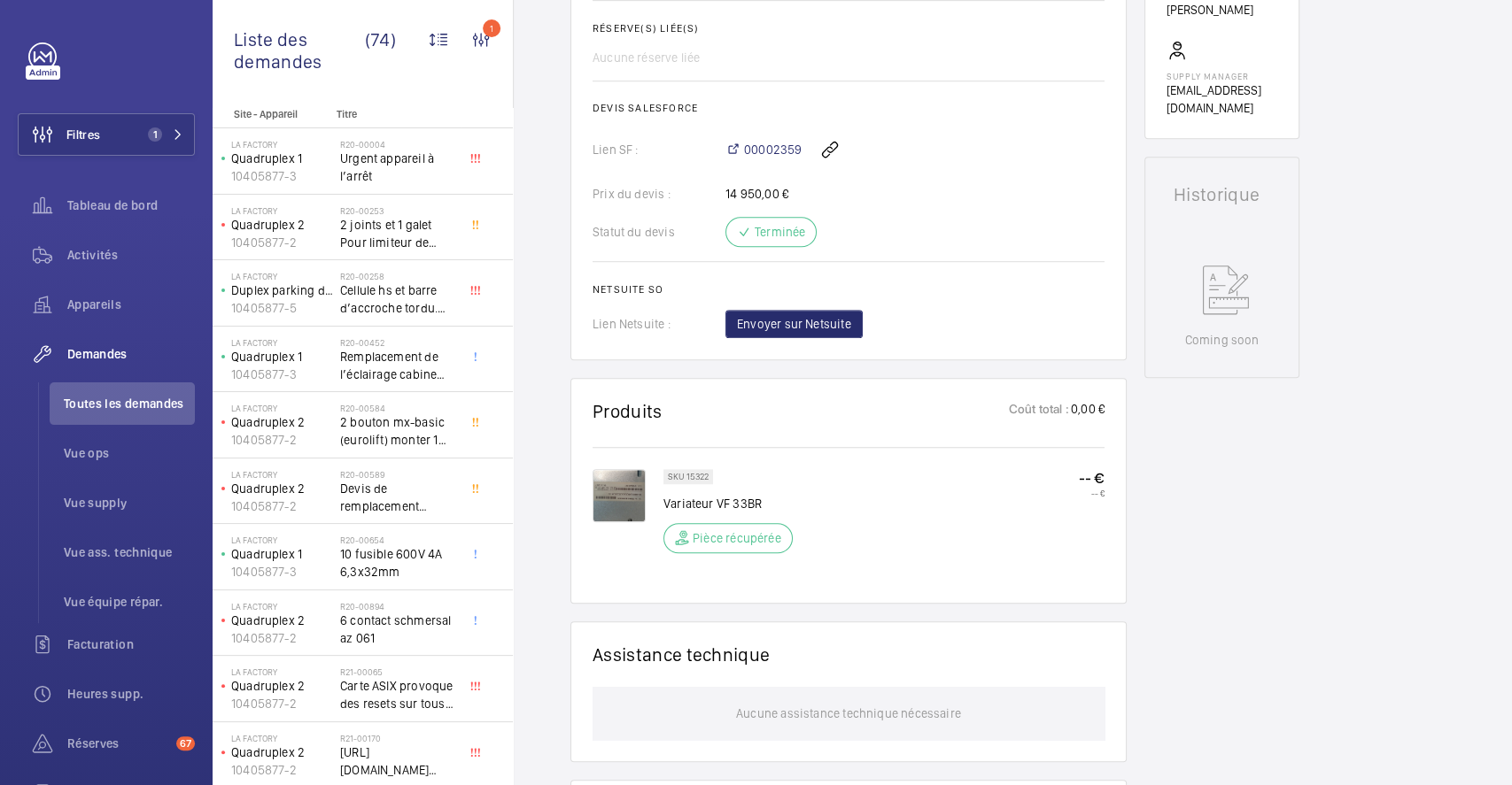
click at [614, 486] on img at bounding box center [619, 496] width 53 height 53
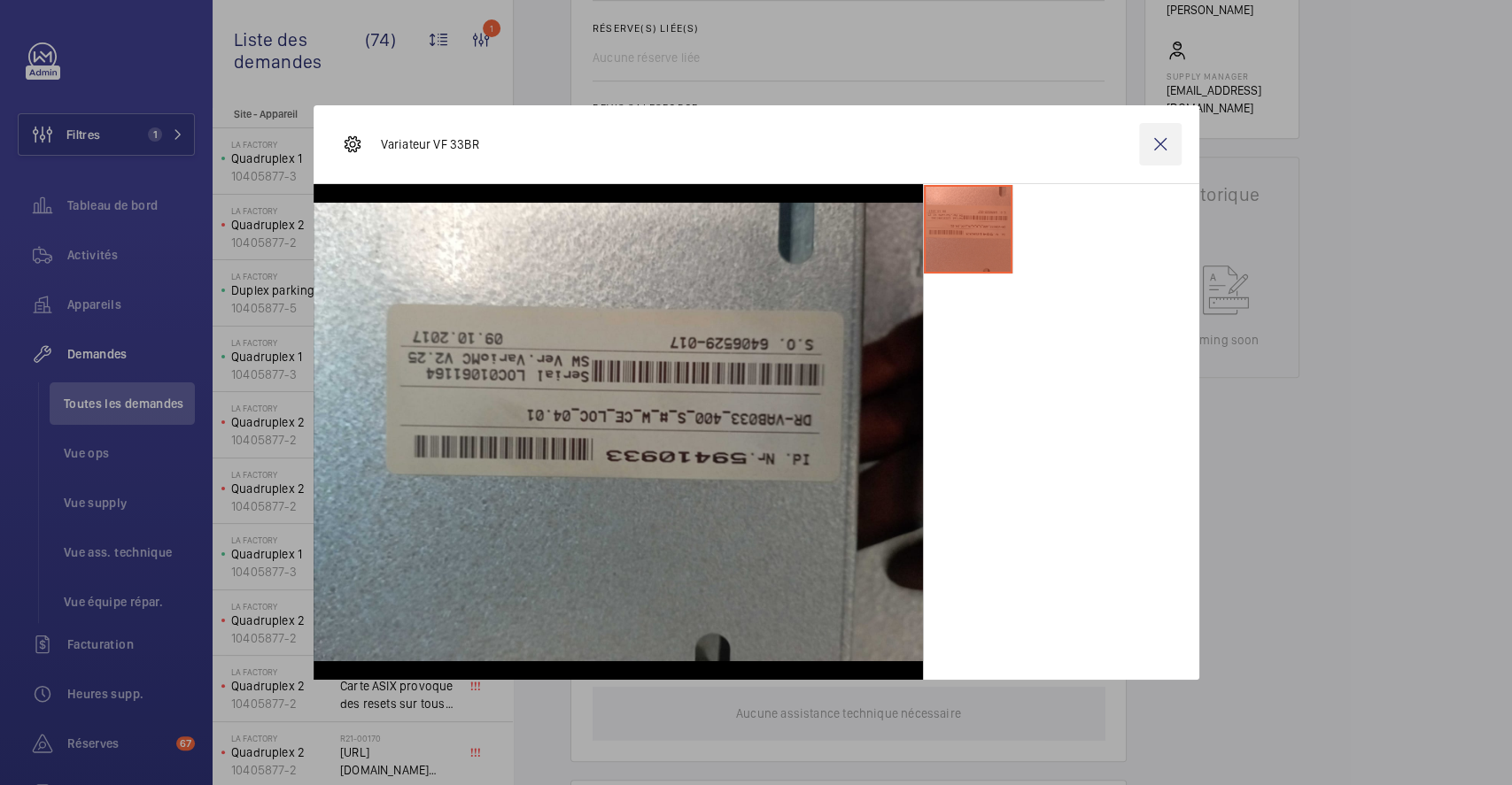
click at [1180, 137] on wm-front-icon-button at bounding box center [1160, 144] width 43 height 43
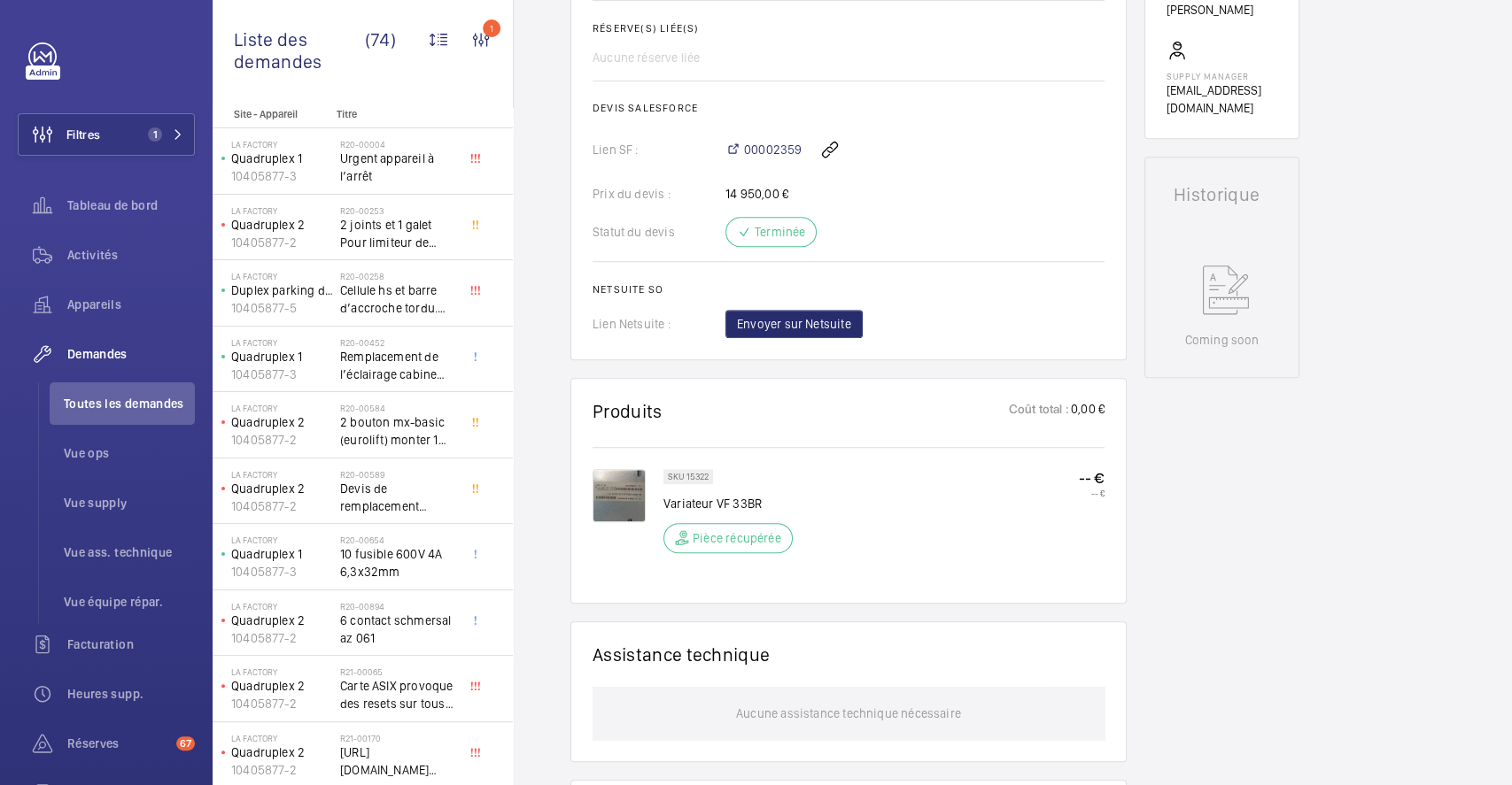
click at [617, 502] on img at bounding box center [619, 496] width 53 height 53
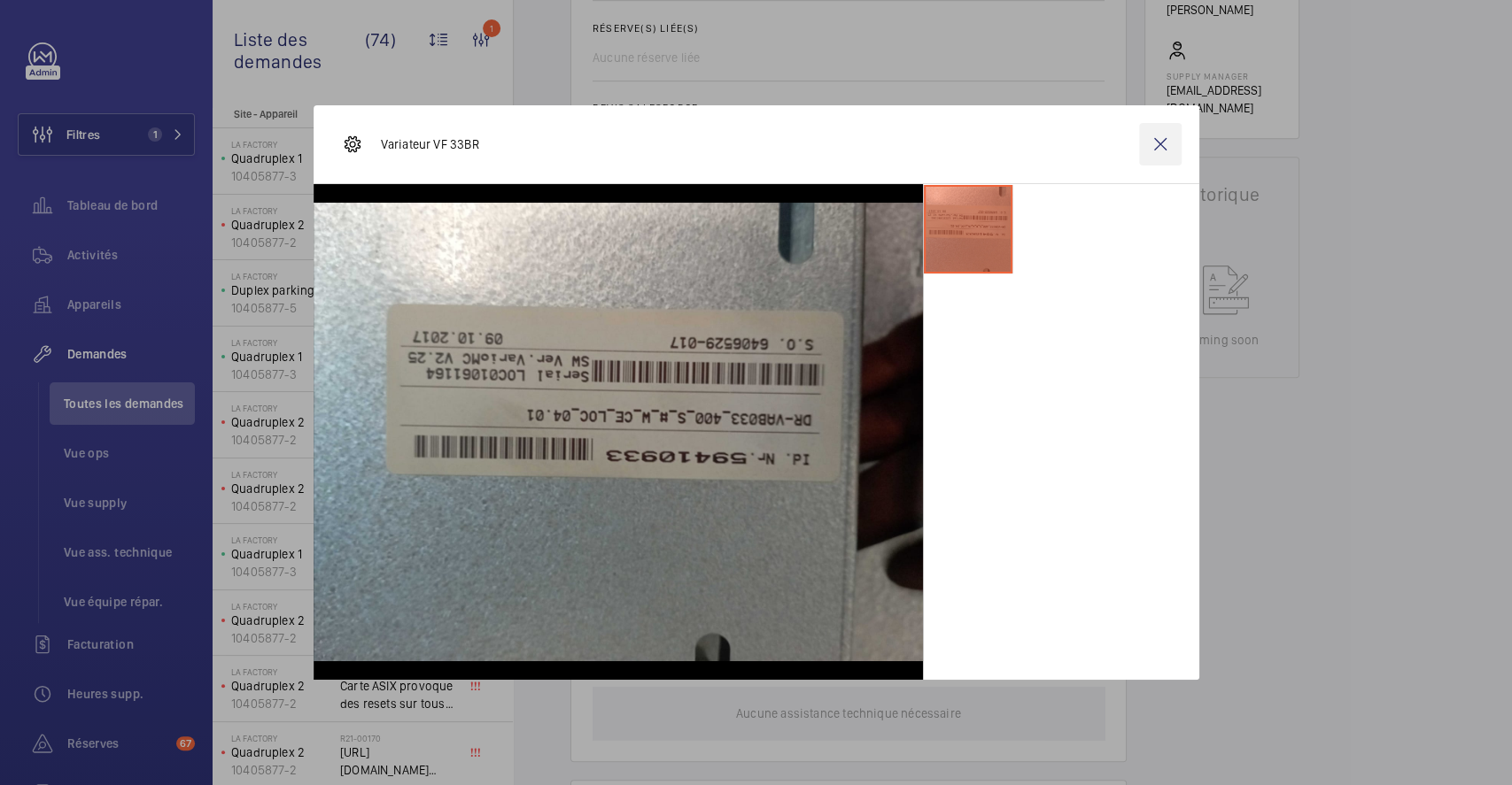
click at [1158, 132] on wm-front-icon-button at bounding box center [1160, 144] width 43 height 43
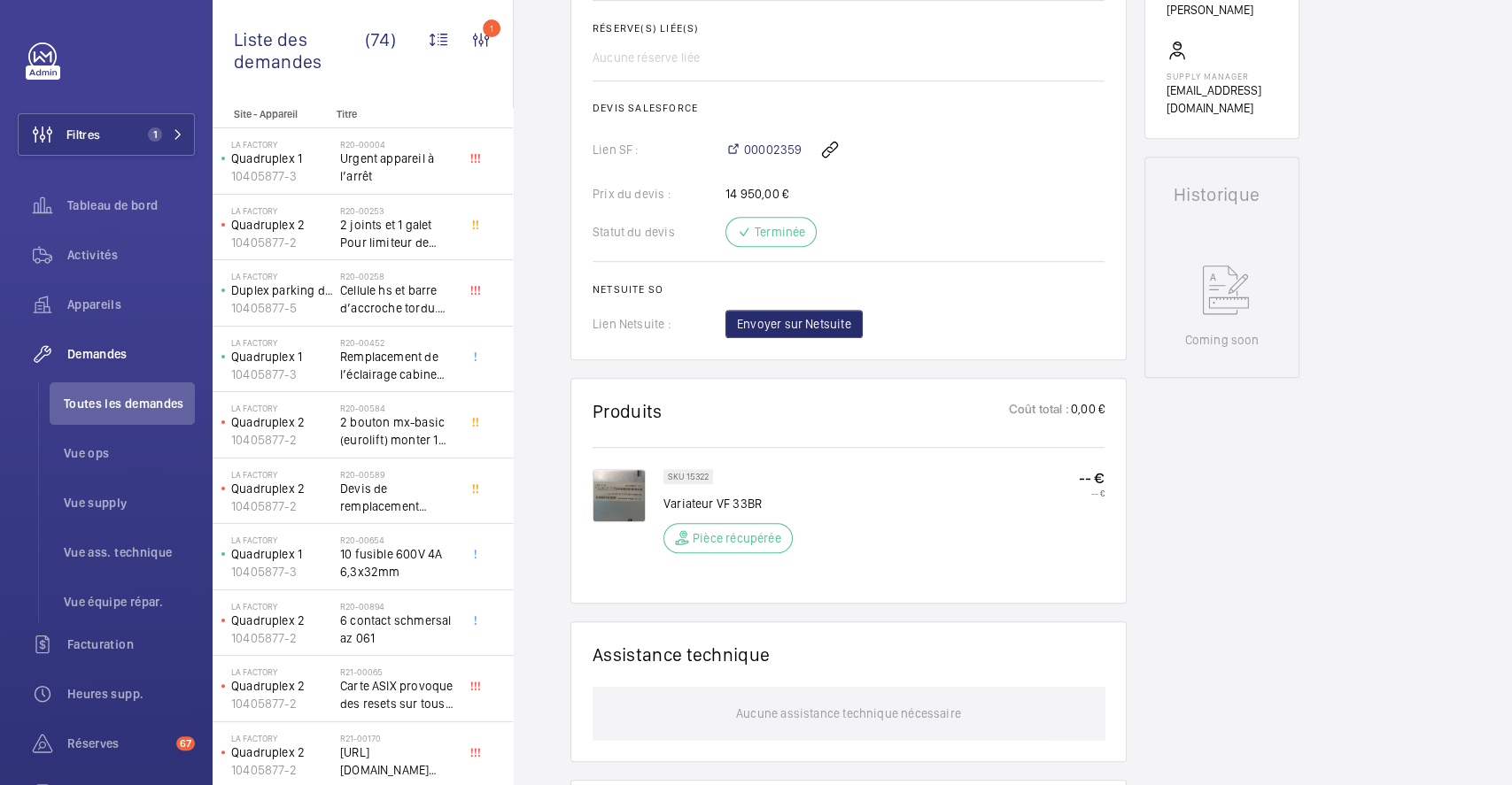
click at [623, 502] on img at bounding box center [619, 496] width 53 height 53
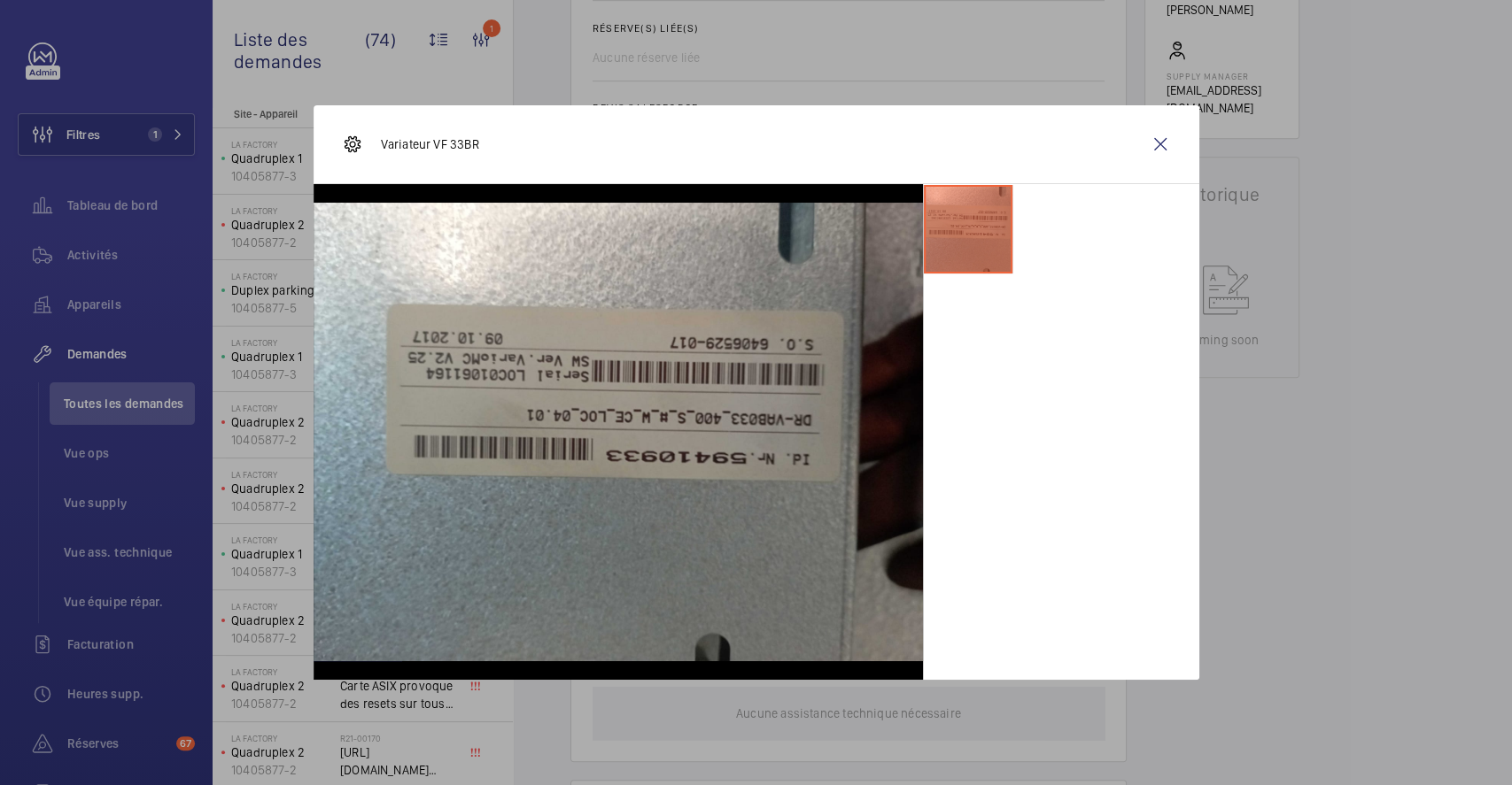
click at [1388, 393] on div at bounding box center [756, 392] width 1512 height 785
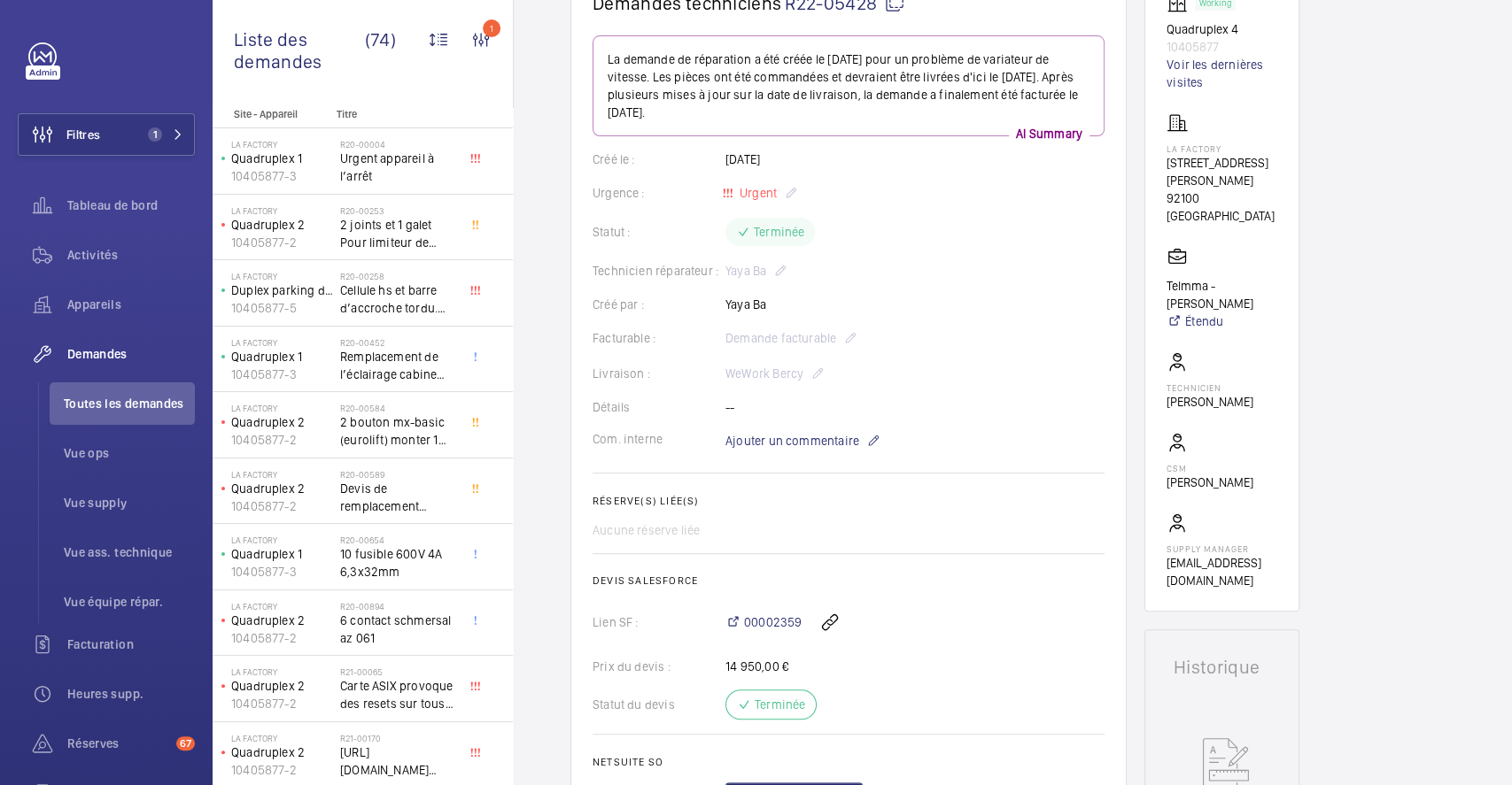
scroll to position [589, 0]
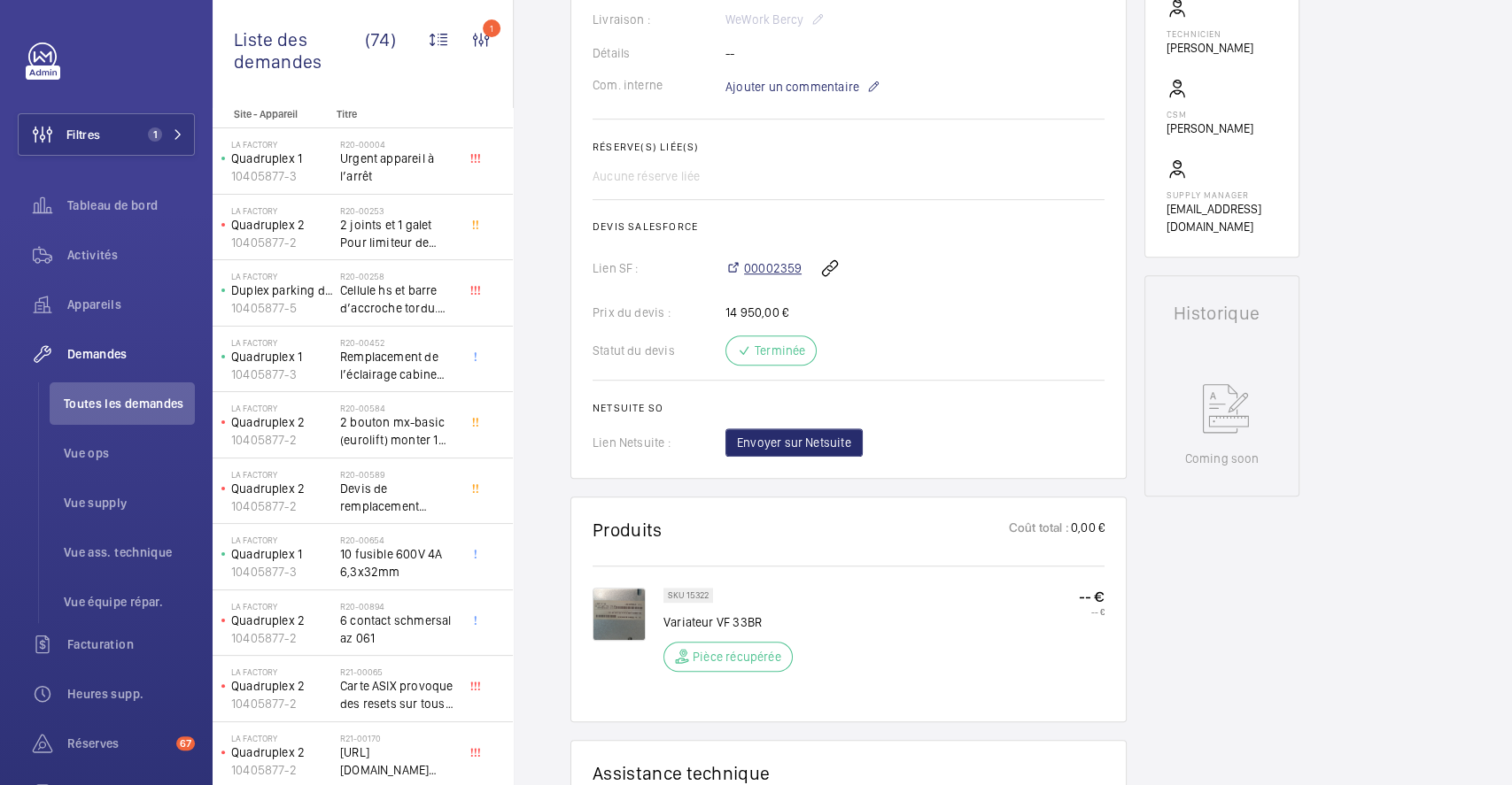
click at [783, 267] on span "00002359" at bounding box center [772, 268] width 58 height 17
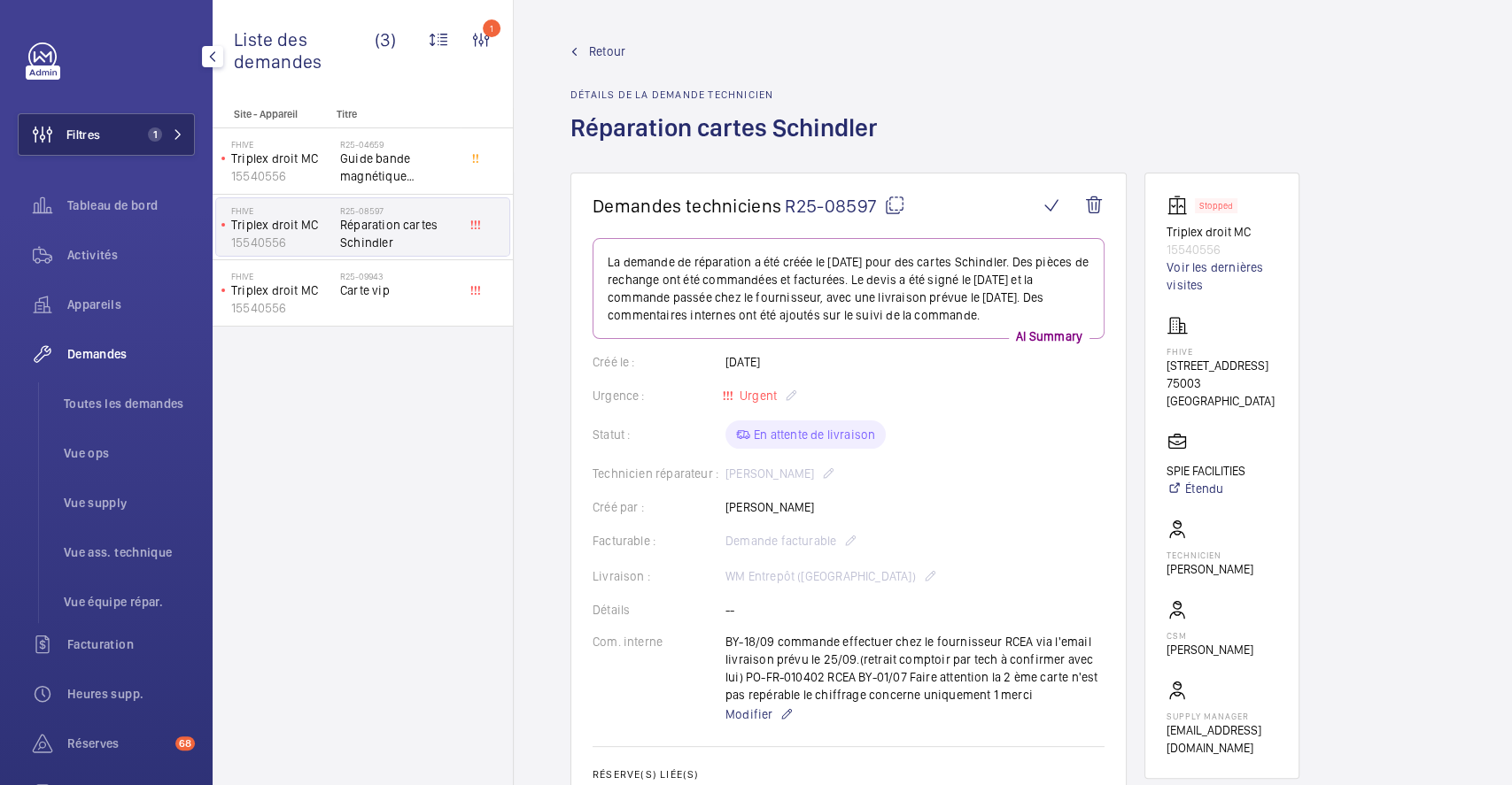
scroll to position [826, 0]
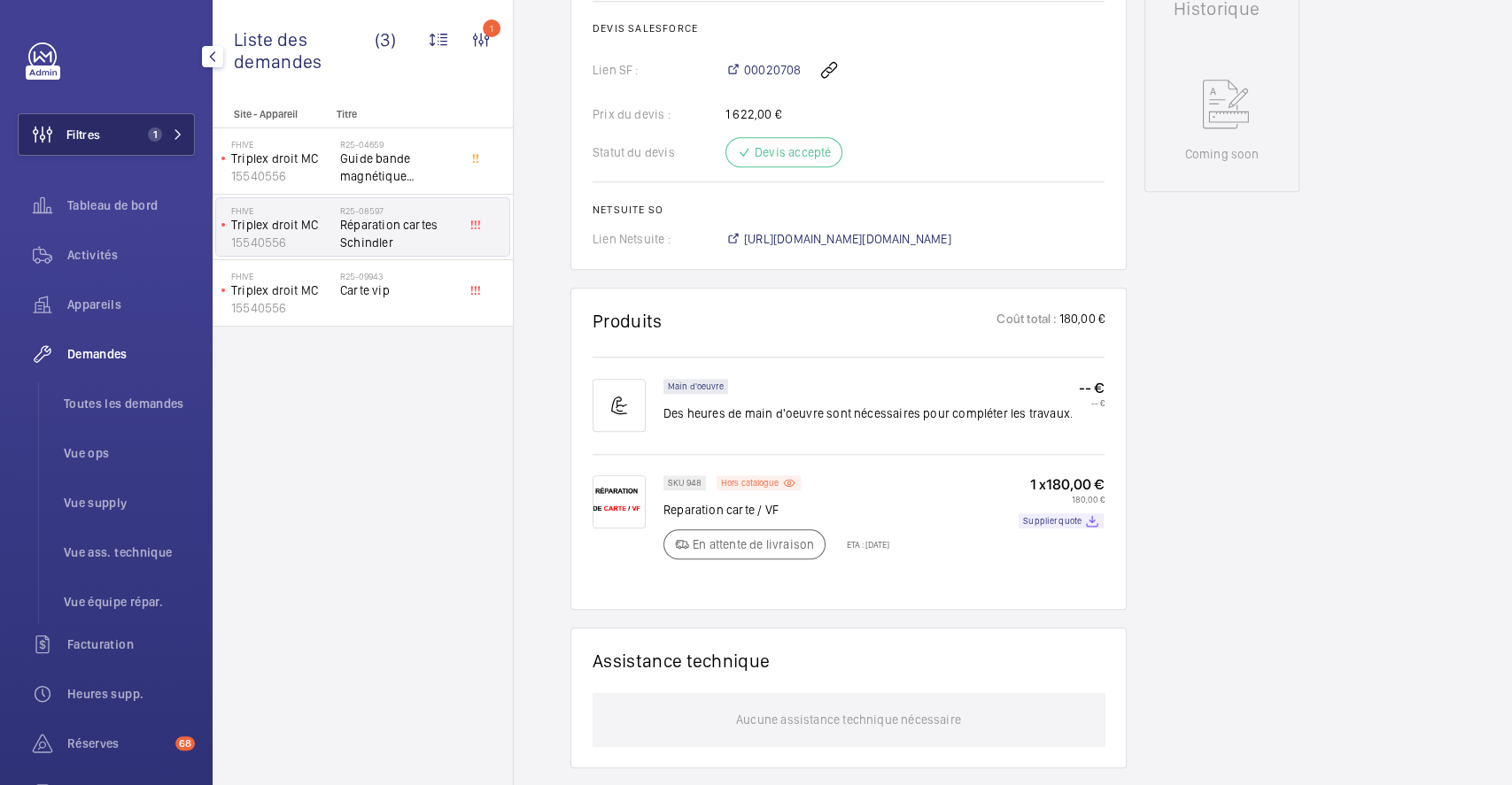
click at [114, 128] on button "Filtres 1" at bounding box center [106, 134] width 177 height 43
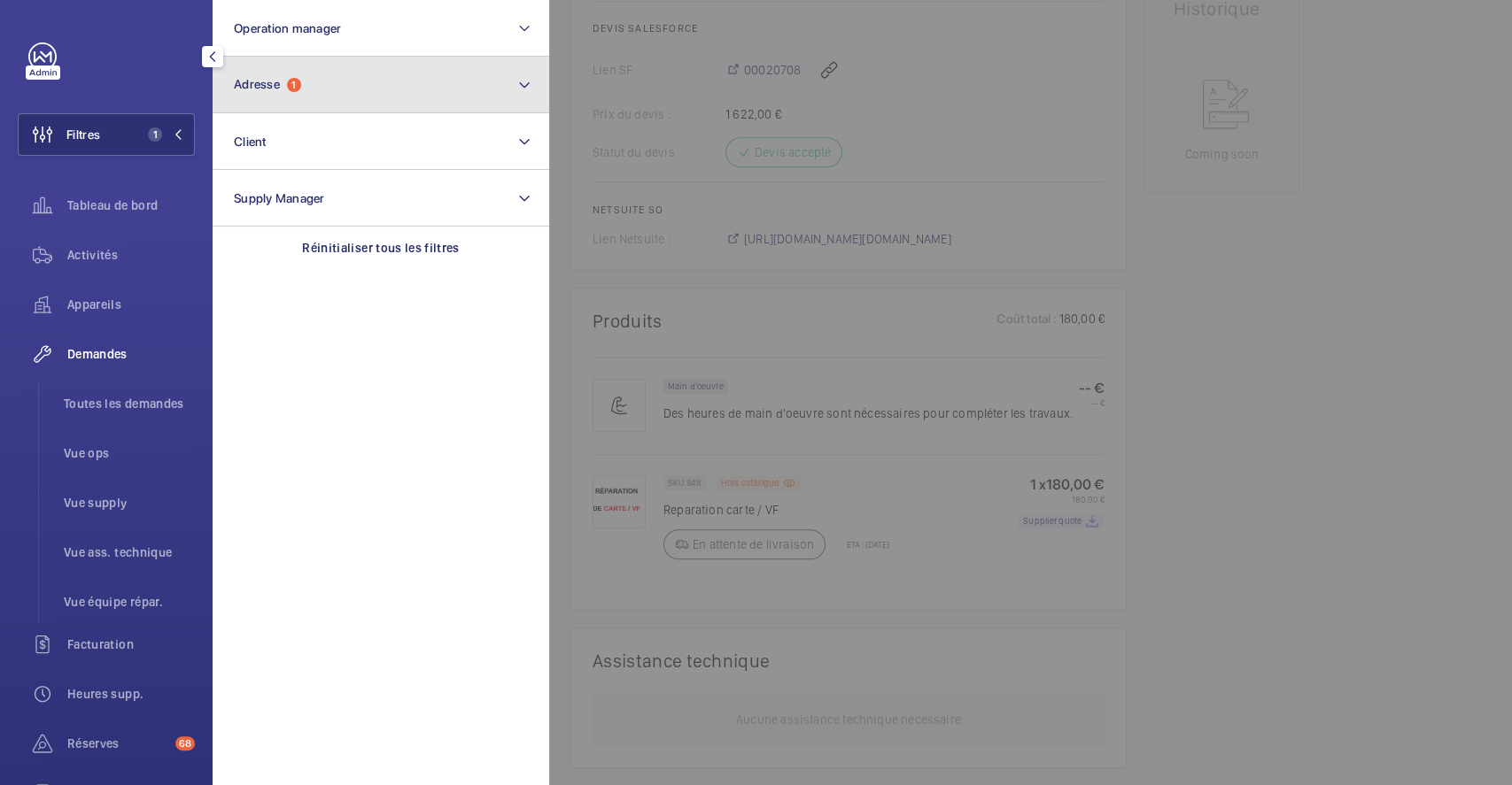
click at [358, 87] on button "Adresse 1" at bounding box center [381, 85] width 336 height 57
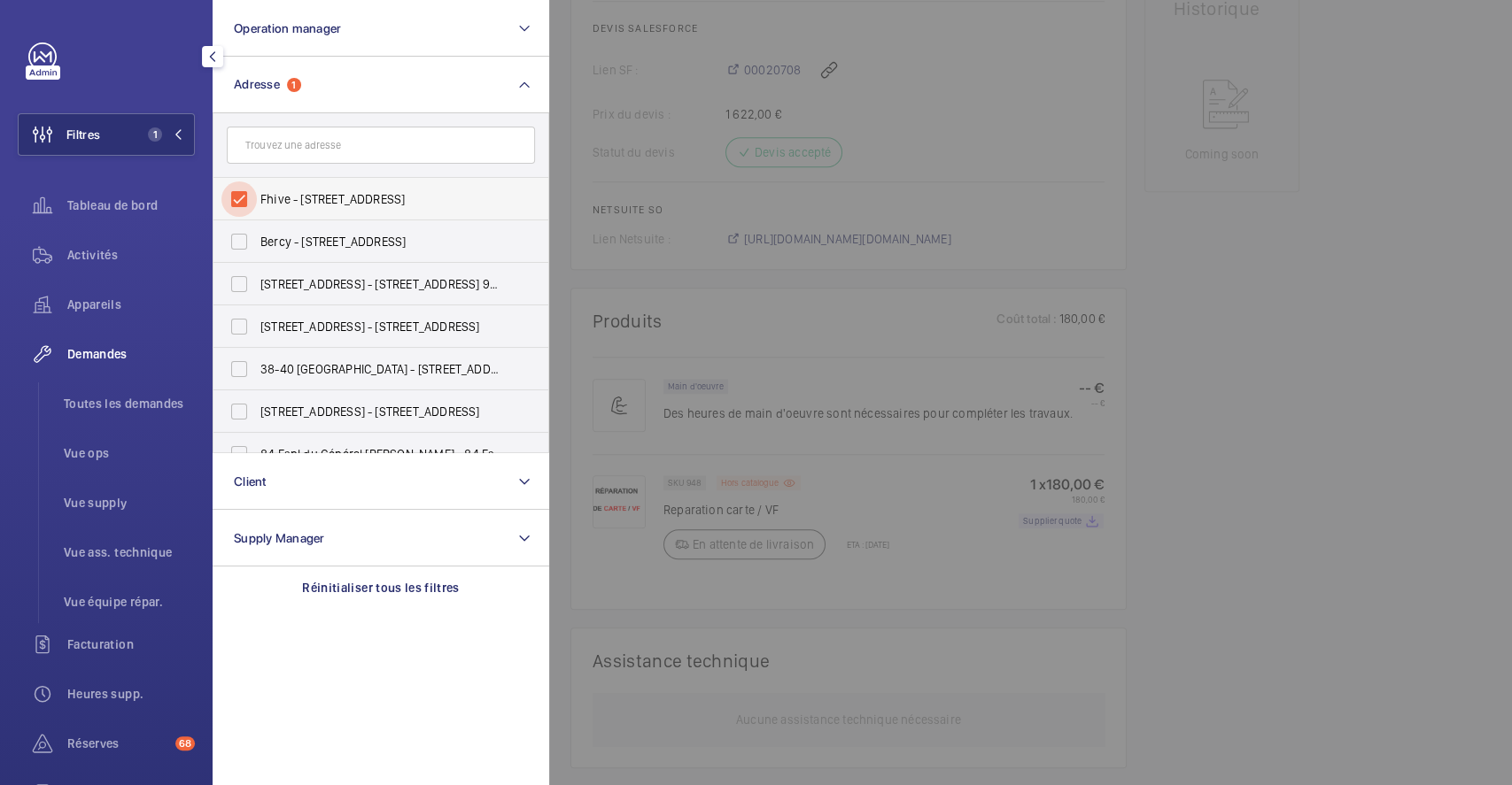
click at [229, 191] on input "Fhive - [STREET_ADDRESS]" at bounding box center [239, 199] width 36 height 36
checkbox input "false"
click at [774, 172] on div at bounding box center [1305, 392] width 1512 height 785
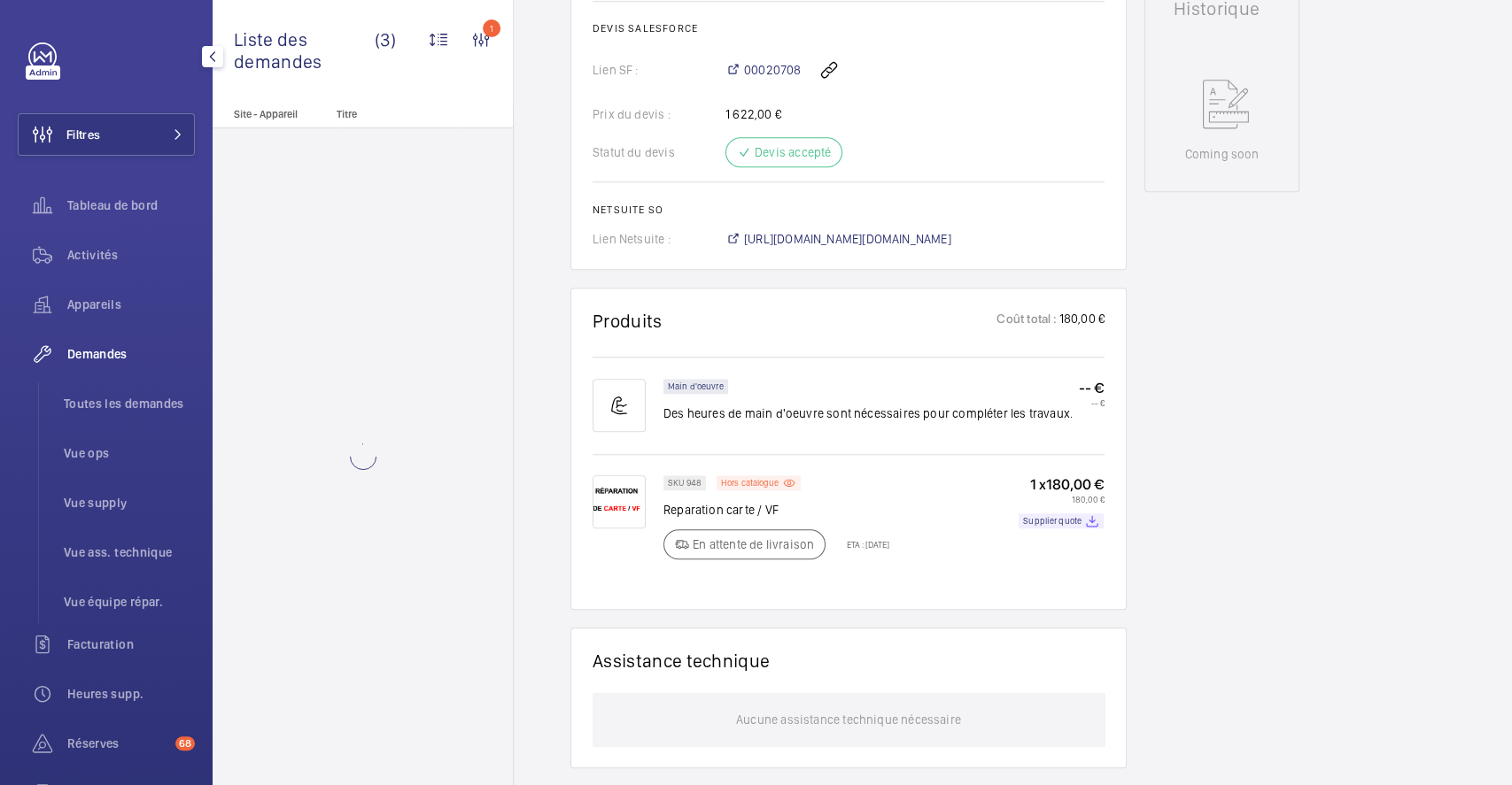
drag, startPoint x: 86, startPoint y: 129, endPoint x: 197, endPoint y: 124, distance: 111.1
click at [86, 128] on span "Filtres" at bounding box center [83, 134] width 34 height 17
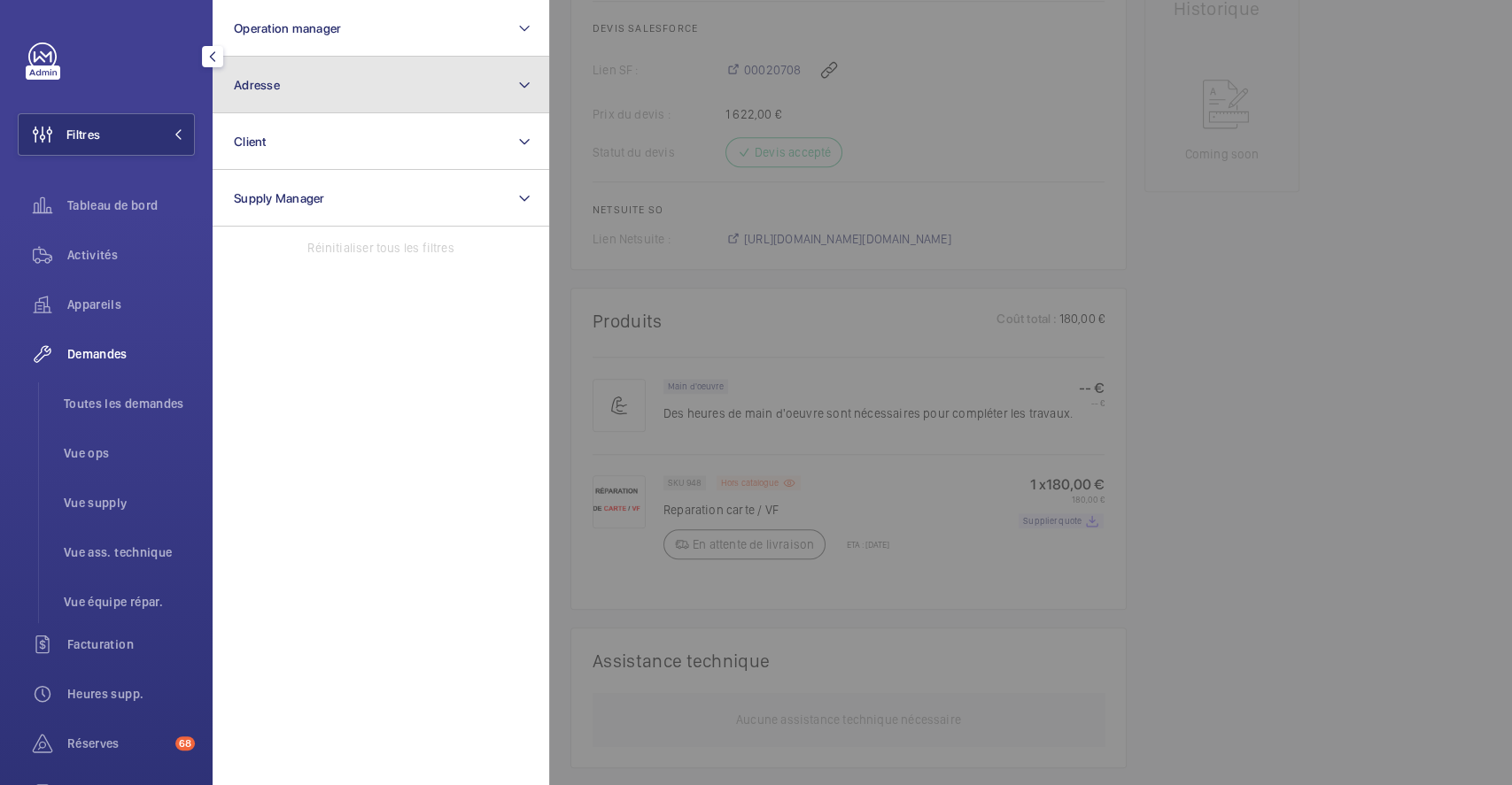
click at [312, 86] on button "Adresse" at bounding box center [381, 85] width 336 height 57
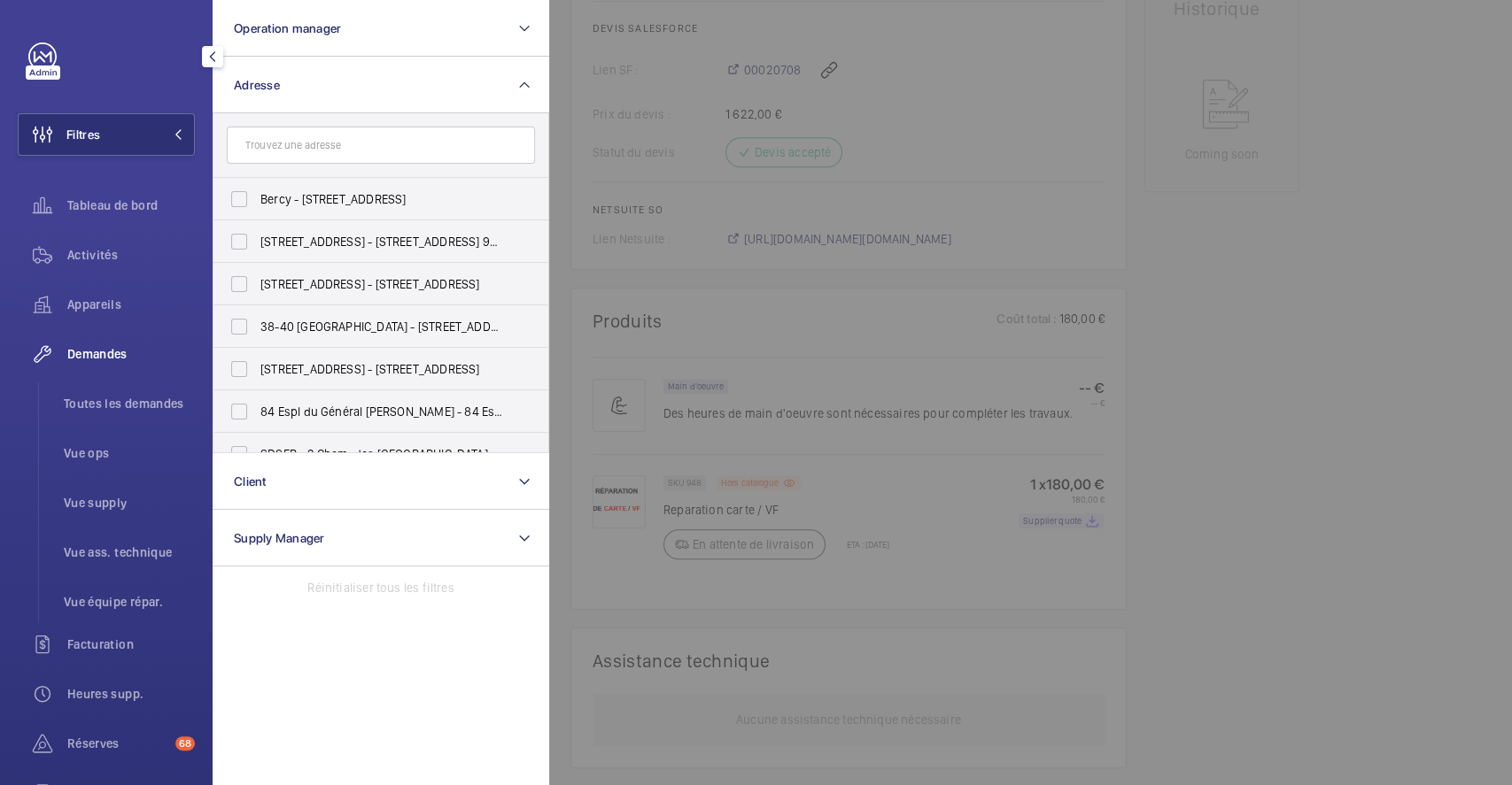
click at [304, 147] on input "text" at bounding box center [380, 145] width 308 height 37
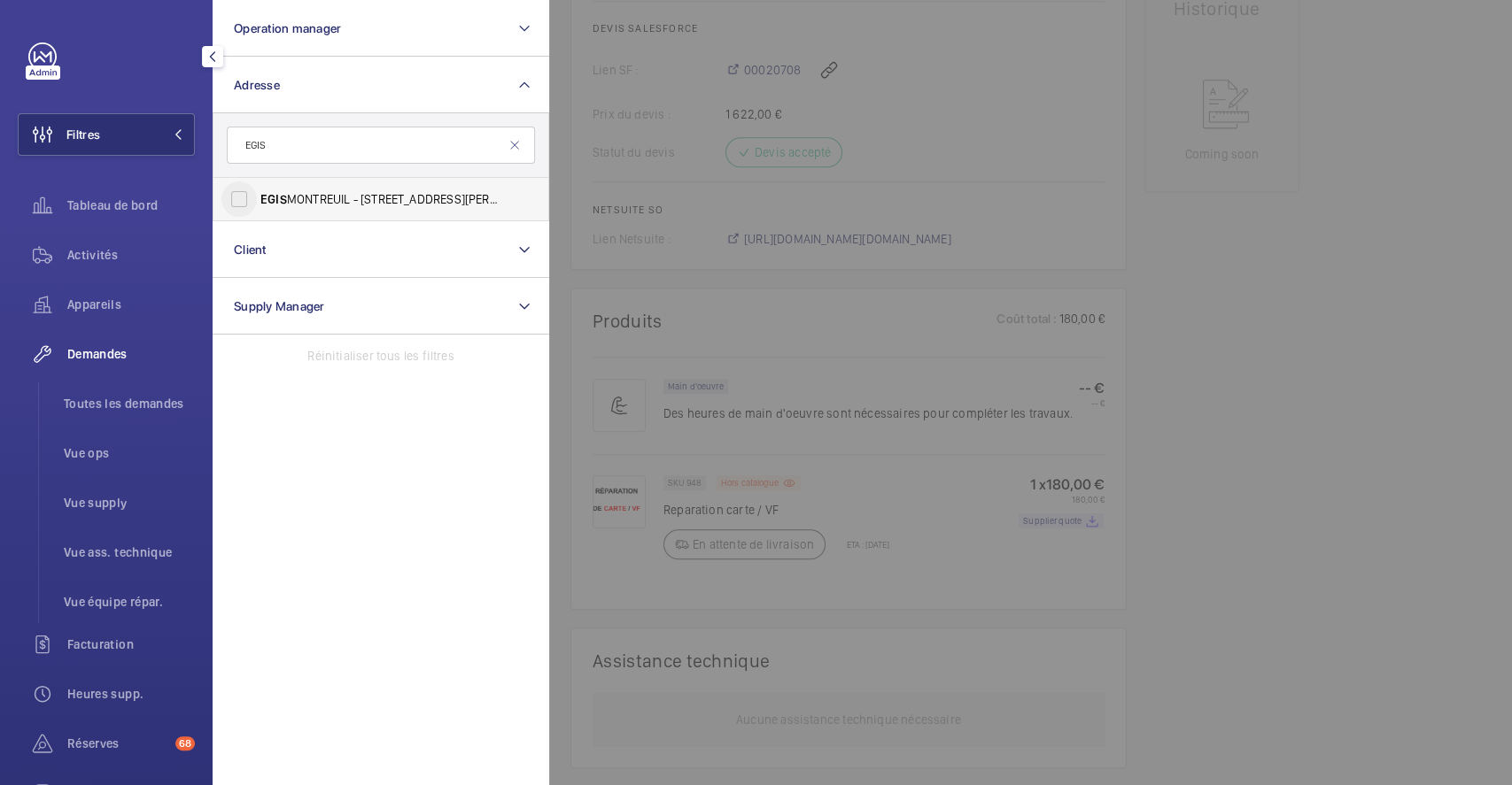
type input "EGIS"
click at [239, 200] on input "EGIS MONTREUIL - [STREET_ADDRESS][PERSON_NAME]" at bounding box center [239, 199] width 36 height 36
checkbox input "true"
click at [1250, 337] on div at bounding box center [1305, 392] width 1512 height 785
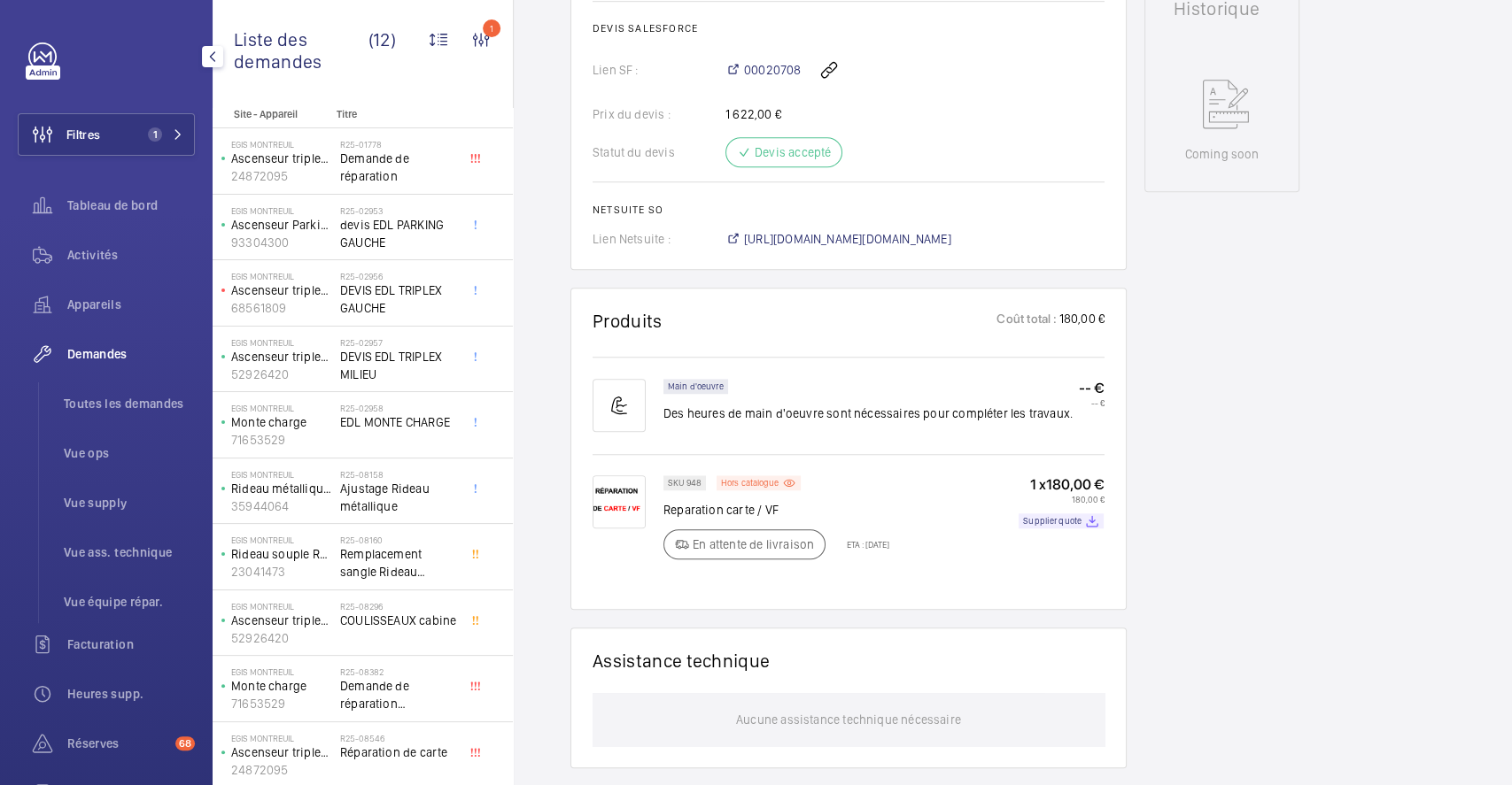
click at [100, 352] on span "Demandes" at bounding box center [132, 354] width 128 height 17
click at [134, 398] on span "Toutes les demandes" at bounding box center [129, 403] width 131 height 17
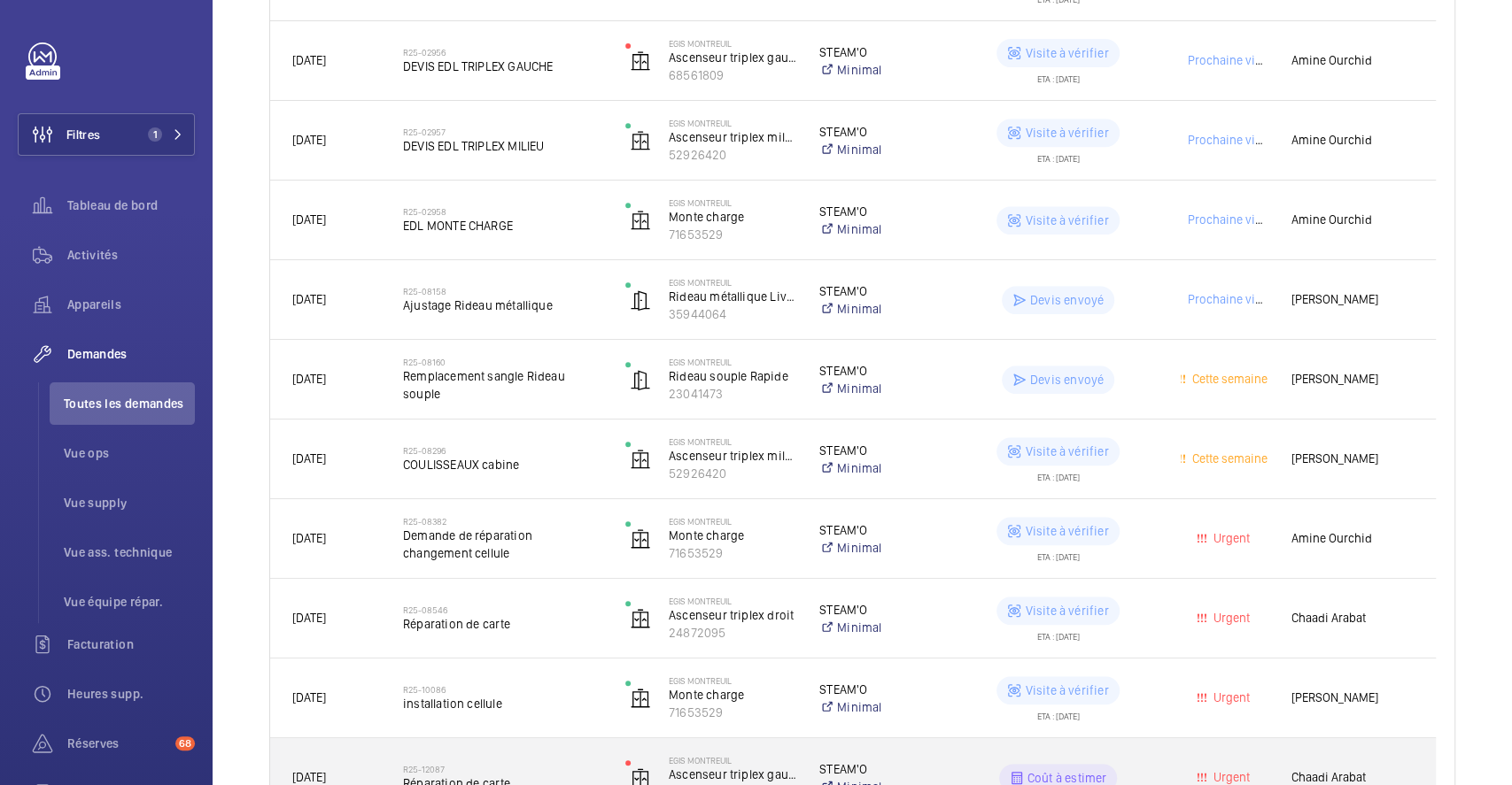
scroll to position [605, 0]
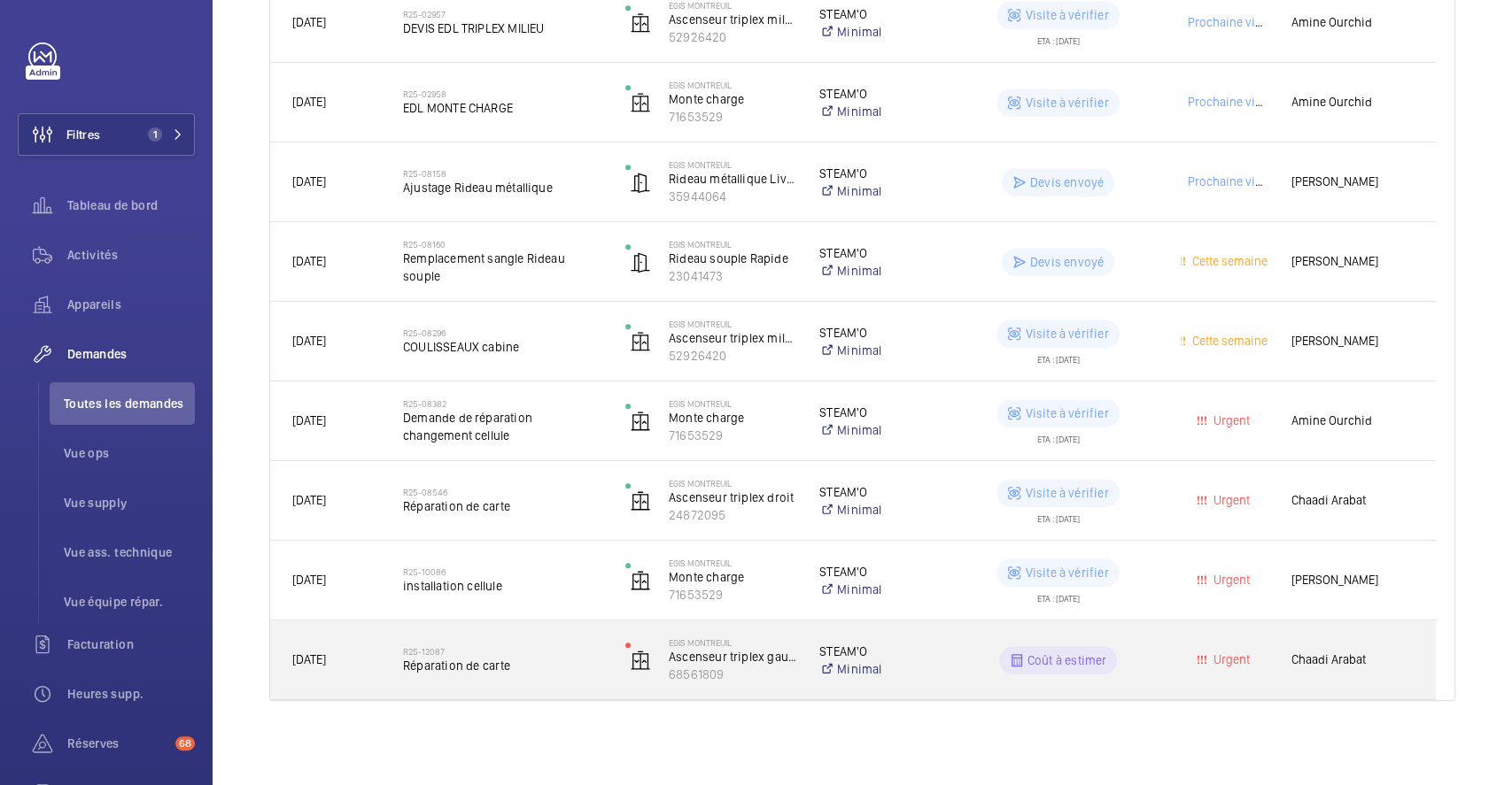
click at [567, 641] on div "R25-12087 Réparation de carte" at bounding box center [503, 661] width 199 height 51
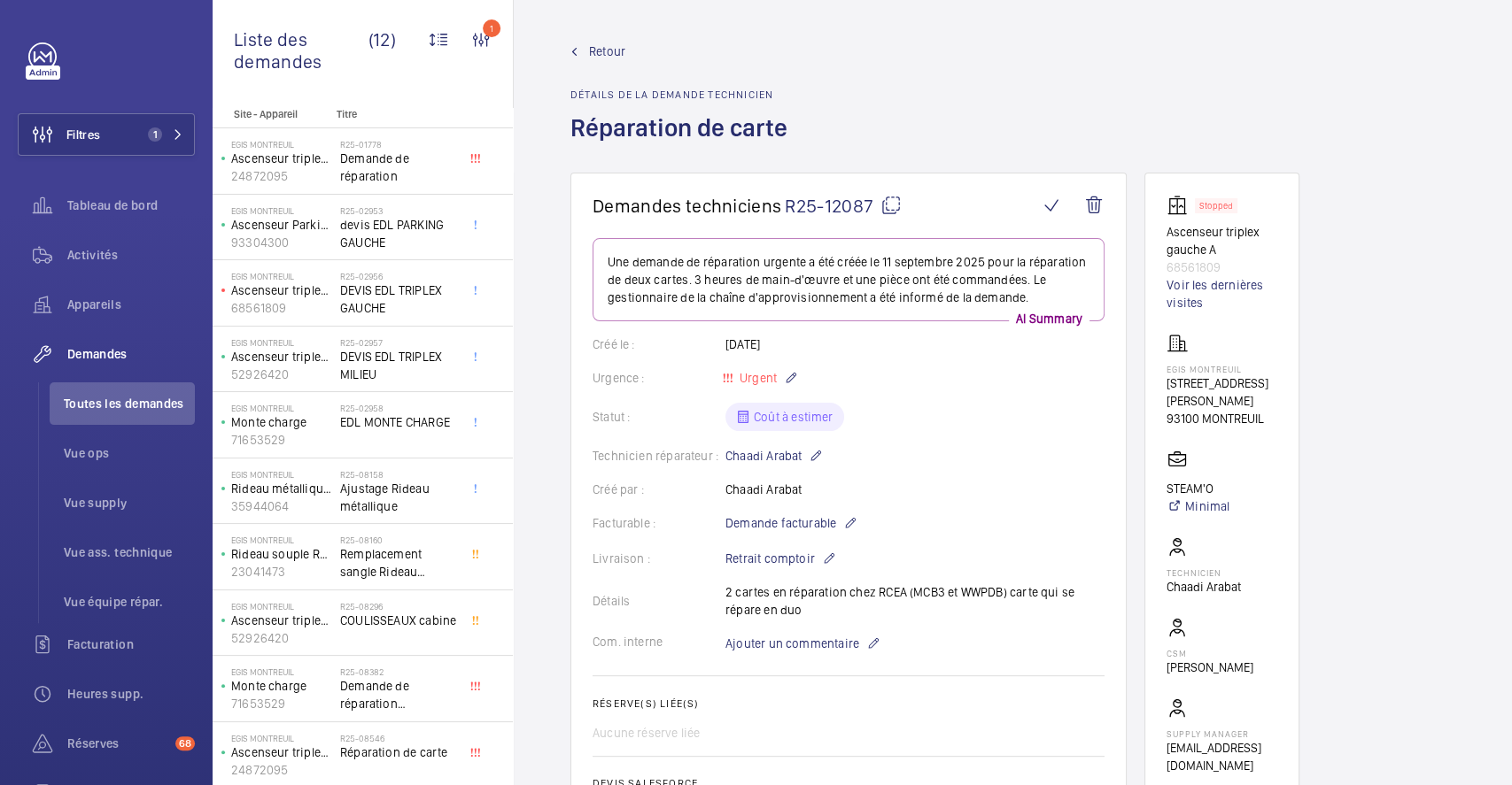
click at [895, 206] on mat-icon at bounding box center [890, 205] width 21 height 21
